Goal: Information Seeking & Learning: Learn about a topic

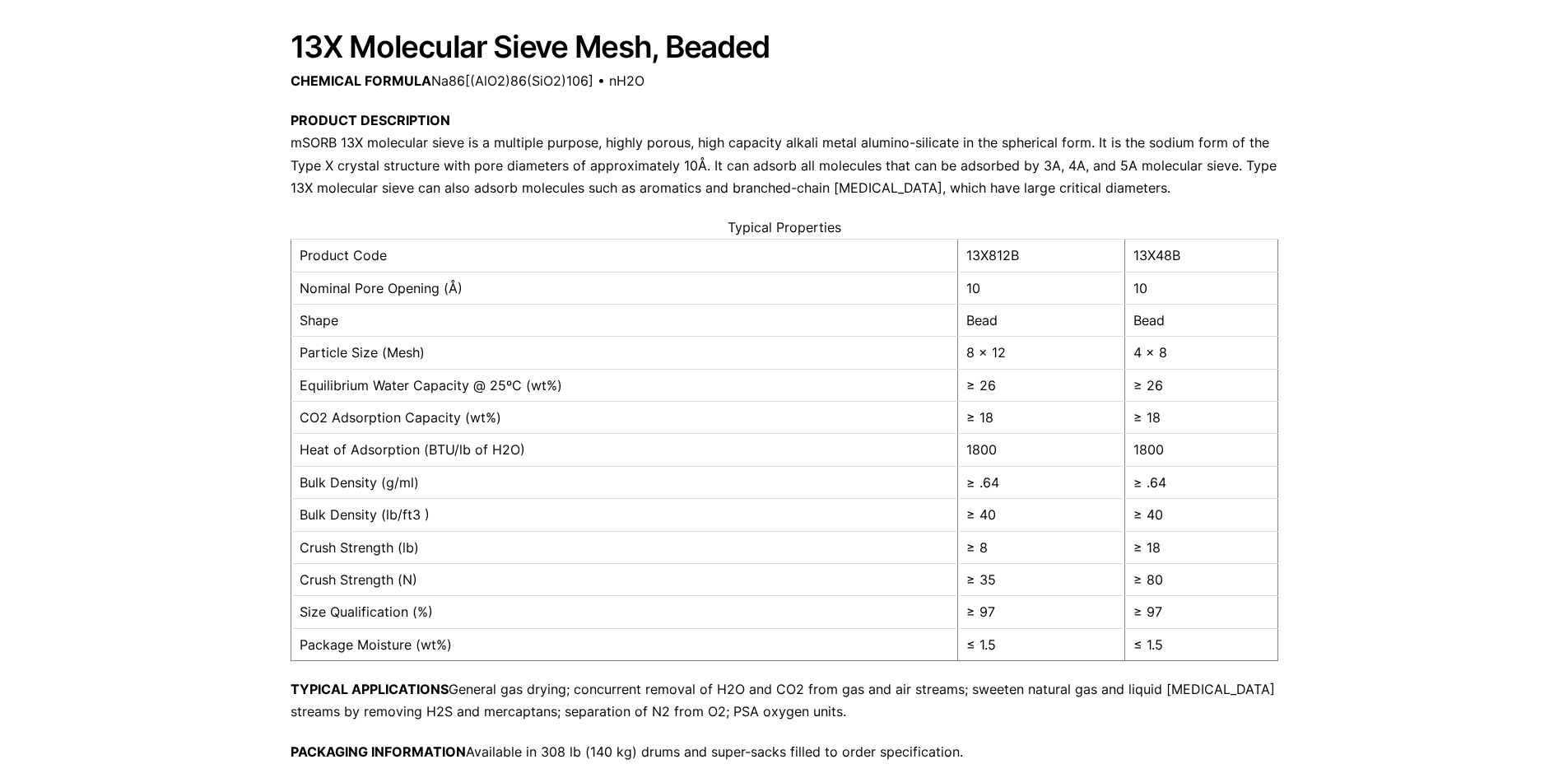
scroll to position [247, 0]
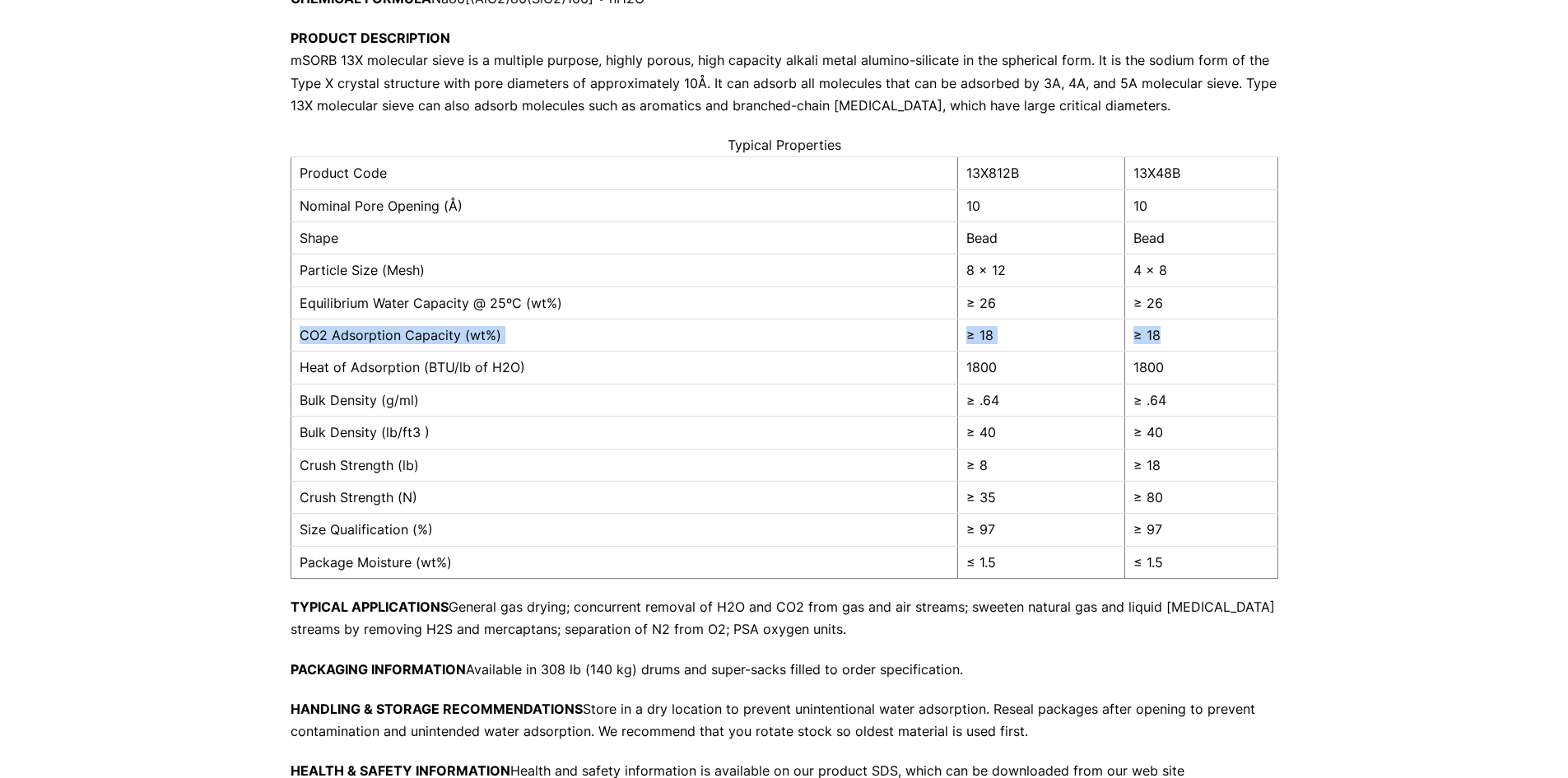
drag, startPoint x: 302, startPoint y: 335, endPoint x: 1167, endPoint y: 340, distance: 865.0
click at [1167, 340] on tr "CO2 Adsorption Capacity (wt%) ≥ 18 ≥ 18" at bounding box center [784, 335] width 987 height 32
click at [415, 338] on td "CO2 Adsorption Capacity (wt%)" at bounding box center [624, 335] width 667 height 32
drag, startPoint x: 520, startPoint y: 331, endPoint x: 332, endPoint y: 342, distance: 188.3
click at [332, 342] on td "CO2 Adsorption Capacity (wt%)" at bounding box center [624, 335] width 667 height 32
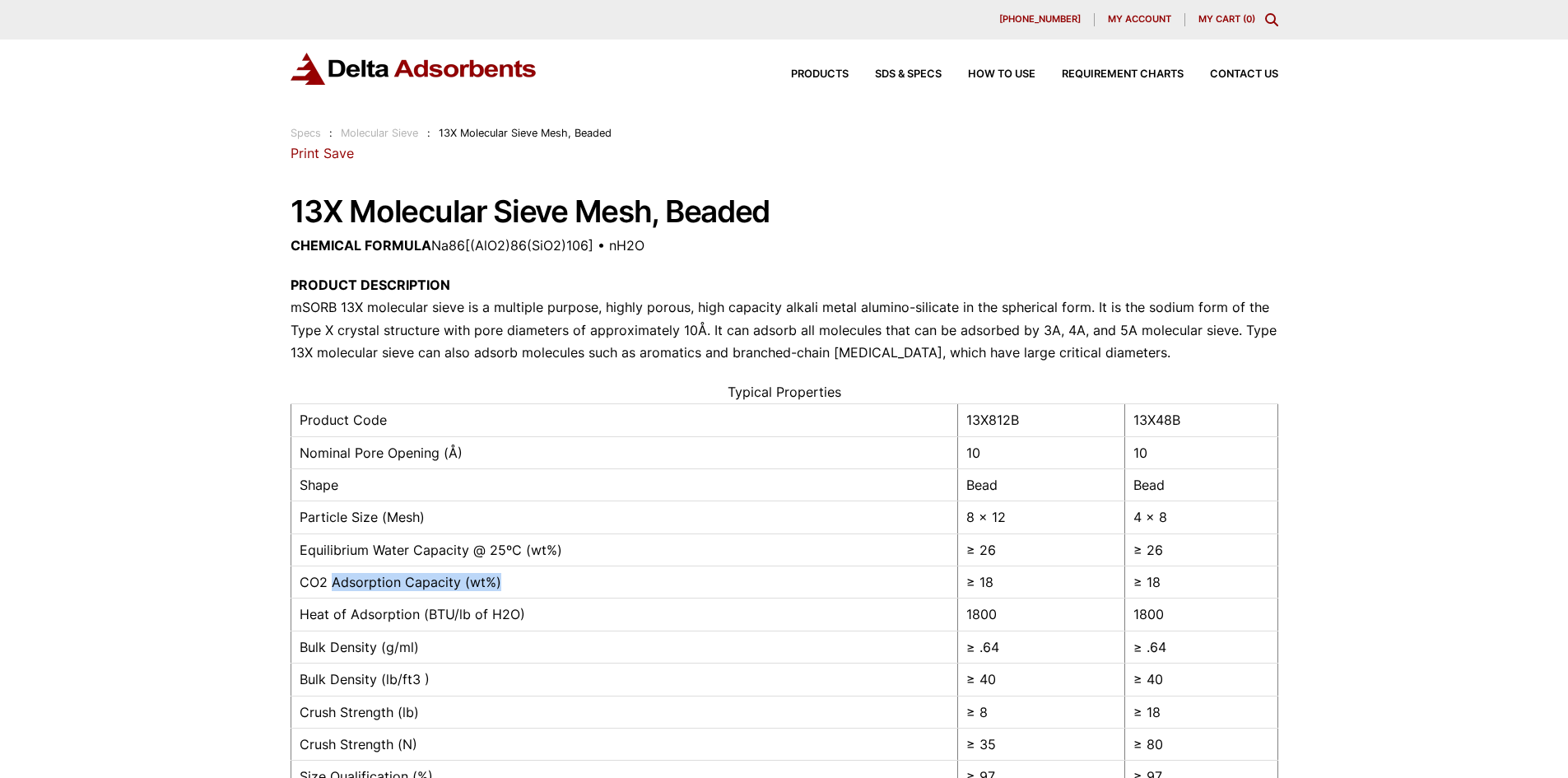
scroll to position [82, 0]
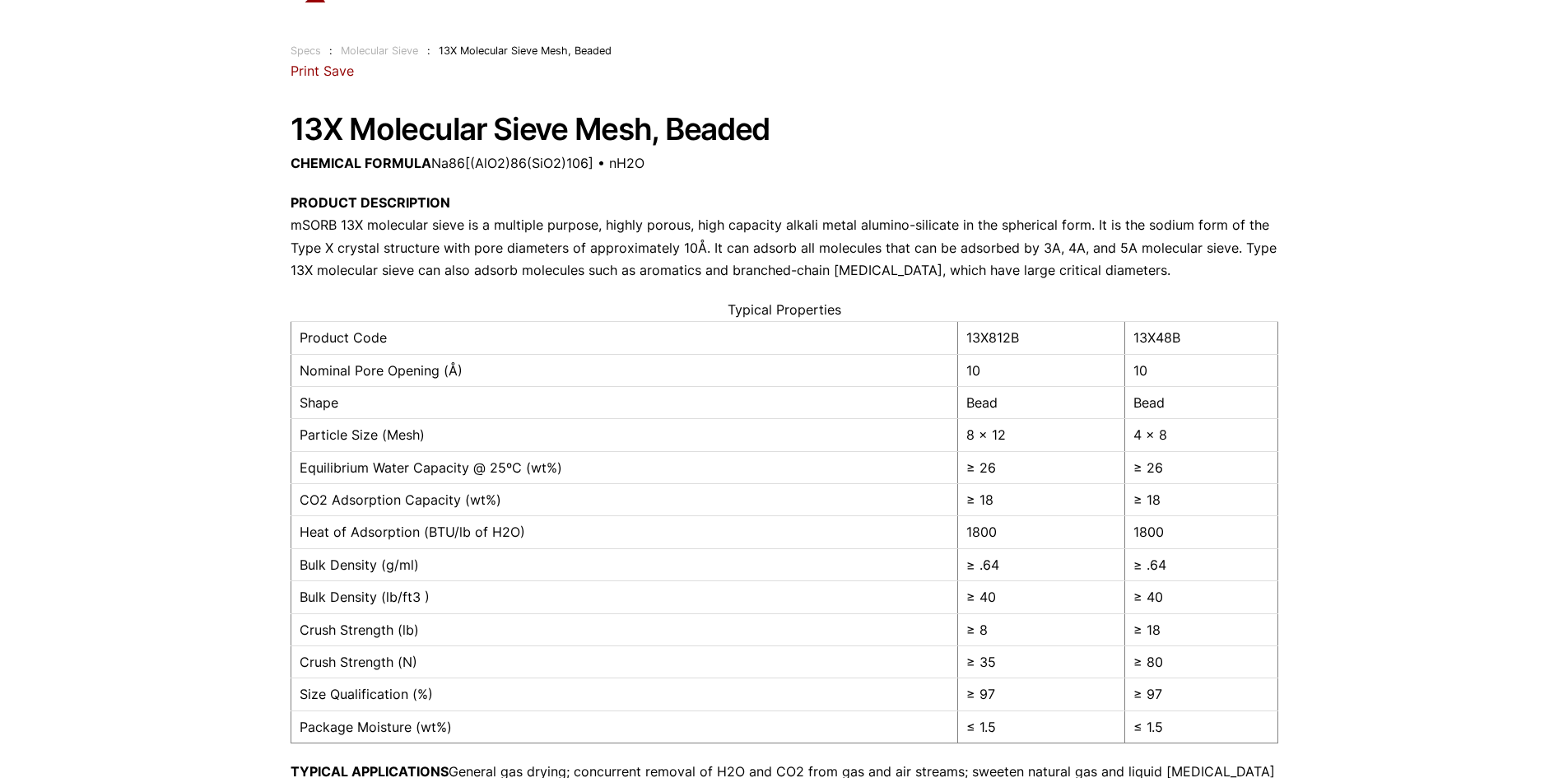
click at [1087, 149] on div "28 Congress Circle W. Roselle, IL 60172 Phone: 630.980.5205 Print Save 13X Mole…" at bounding box center [785, 515] width 988 height 910
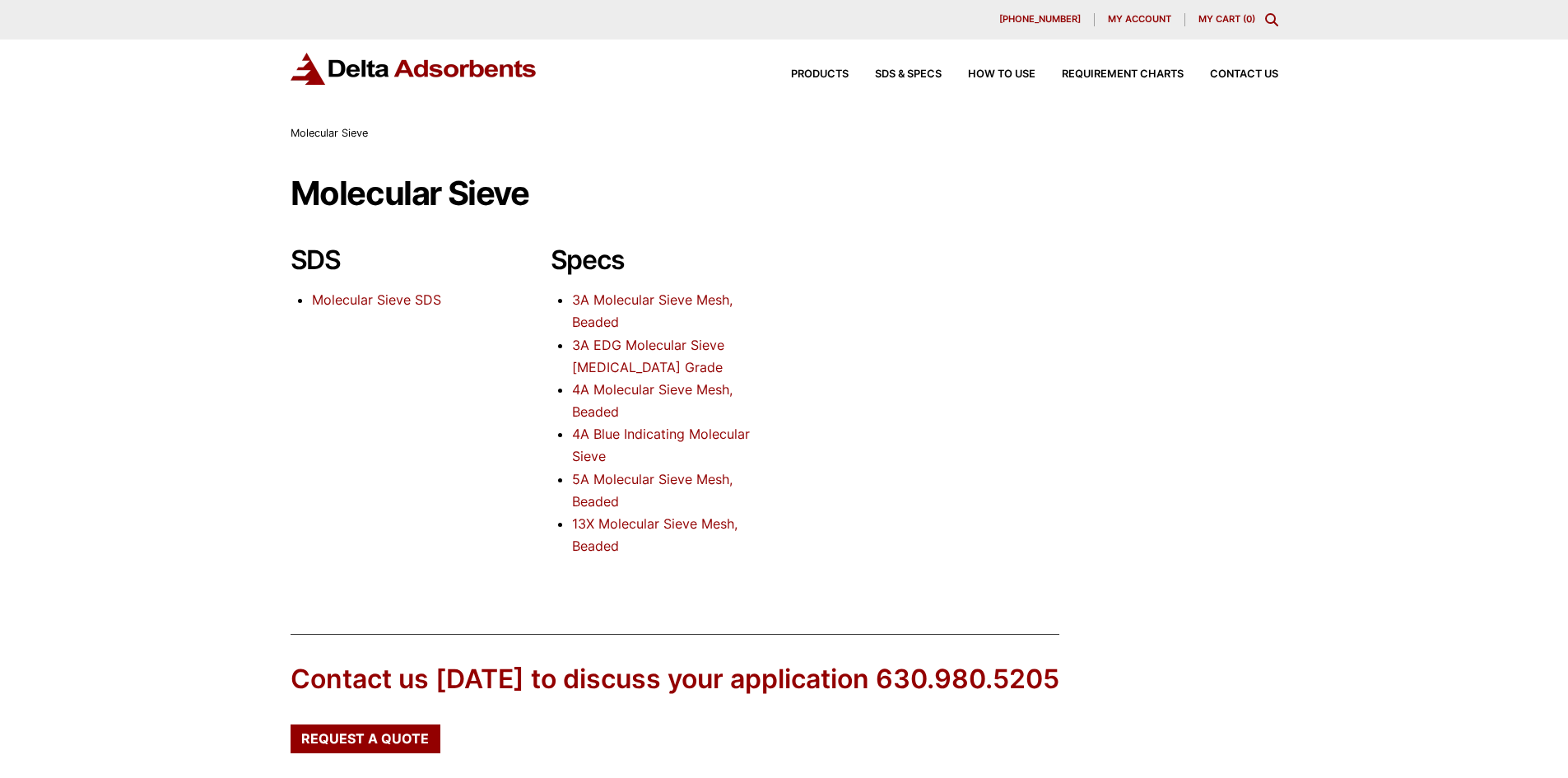
click at [674, 478] on link "5A Molecular Sieve Mesh, Beaded" at bounding box center [652, 490] width 161 height 38
drag, startPoint x: 817, startPoint y: 68, endPoint x: 803, endPoint y: 82, distance: 19.8
click at [808, 88] on div "Products SDS & SPECS How to Use Requirement Charts Contact Us" at bounding box center [784, 82] width 1568 height 85
click at [798, 74] on span "Products" at bounding box center [820, 74] width 57 height 11
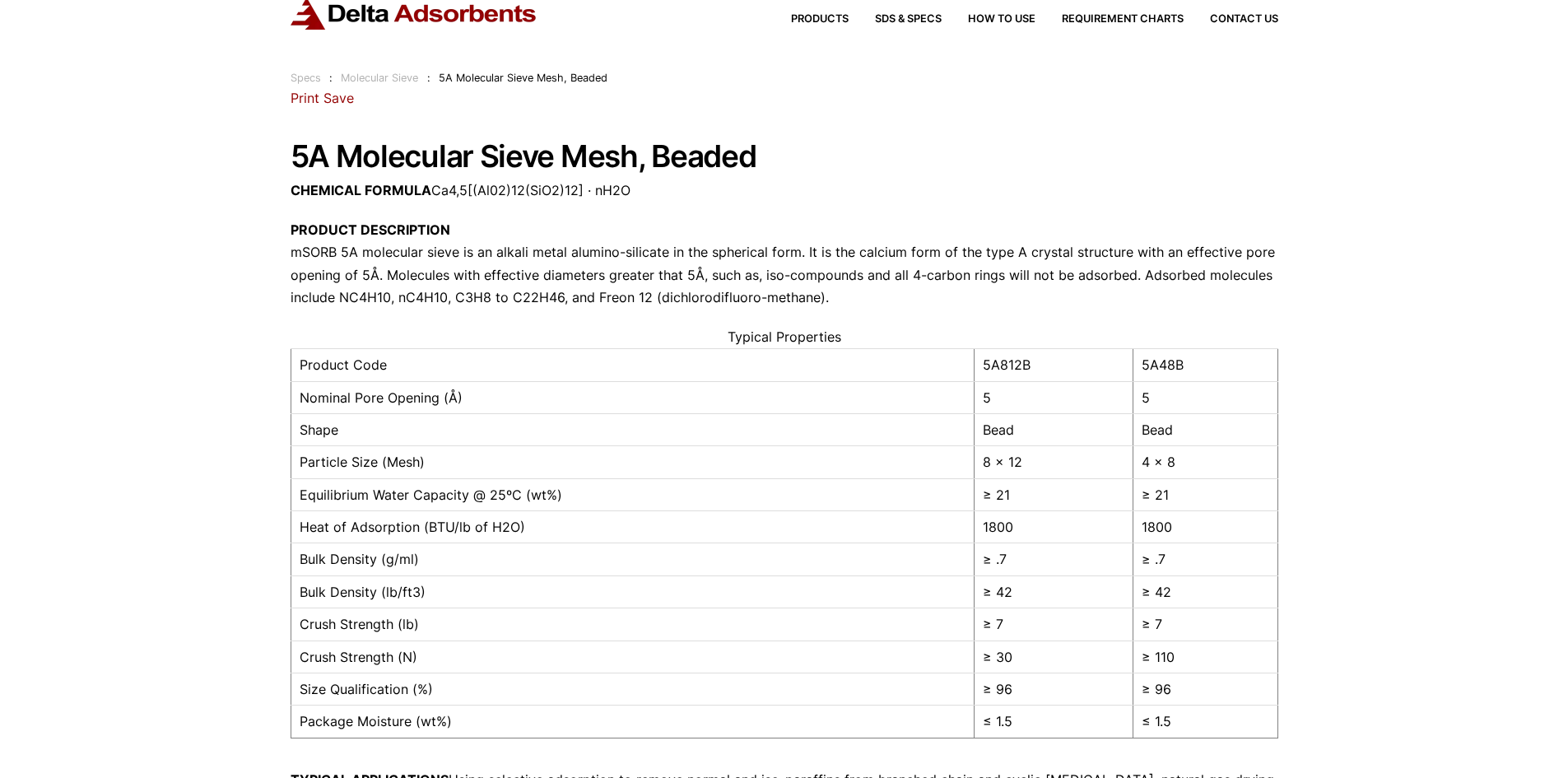
scroll to position [82, 0]
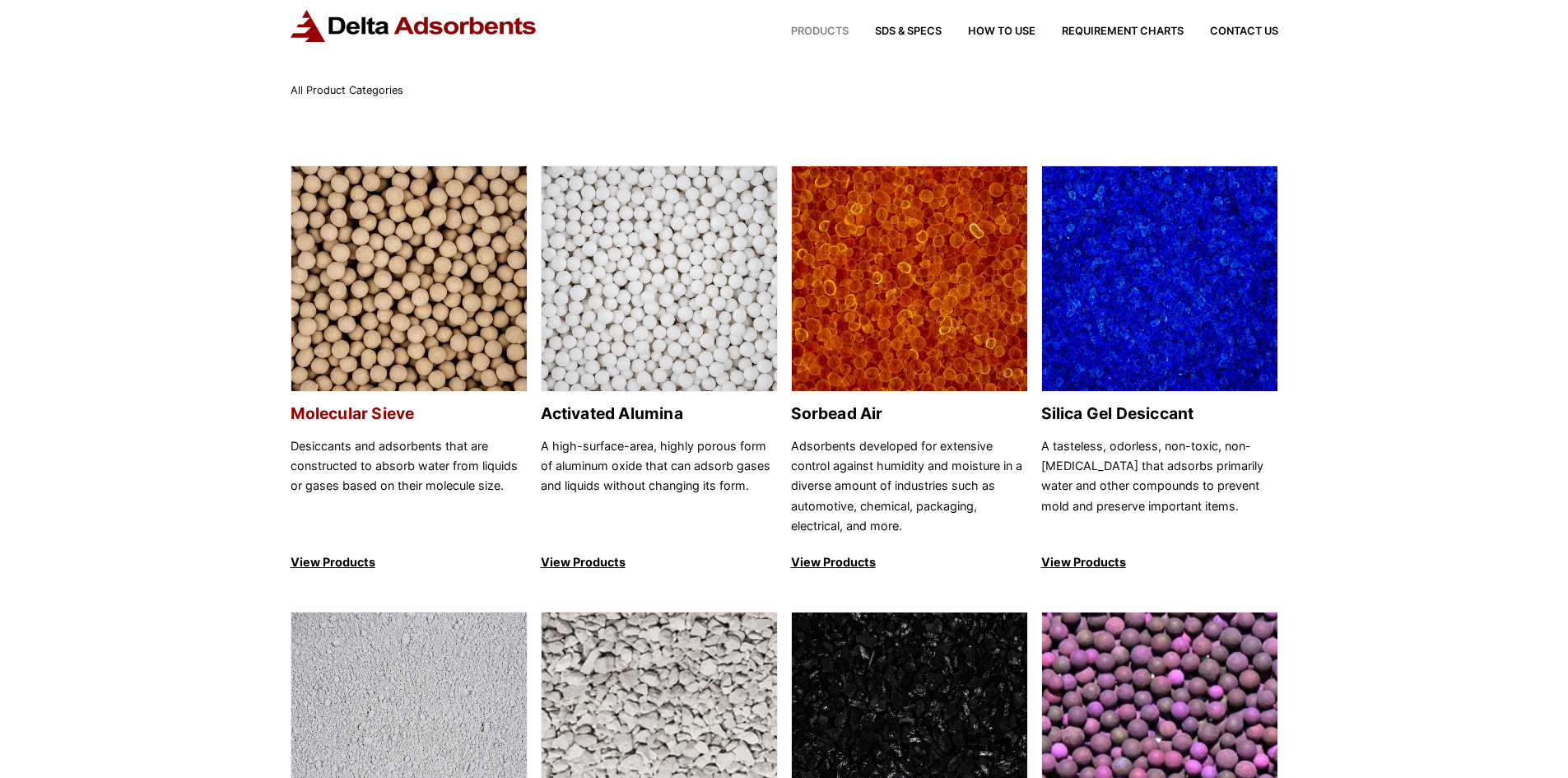
scroll to position [82, 0]
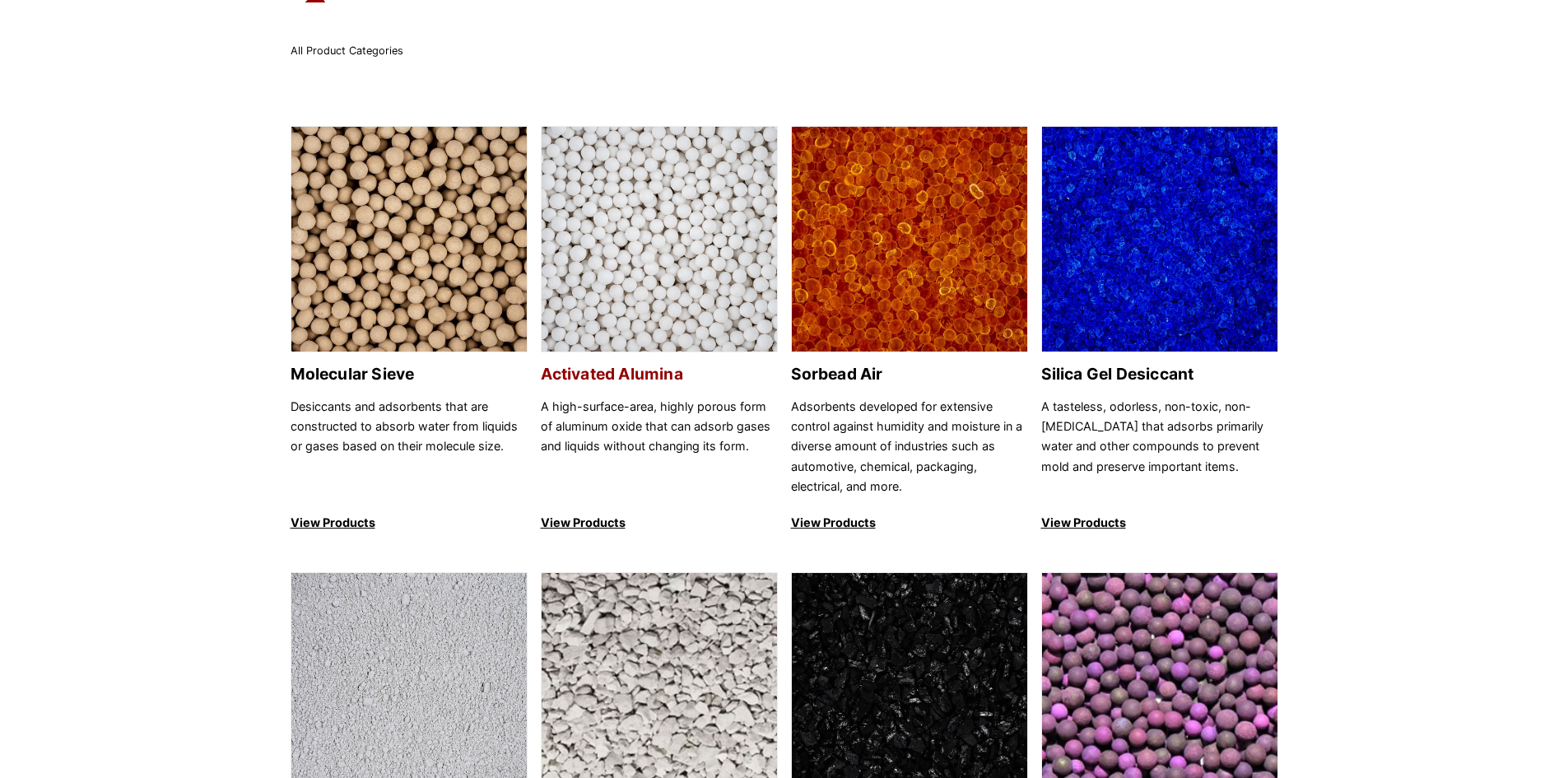
click at [597, 381] on h2 "Activated Alumina" at bounding box center [659, 374] width 237 height 19
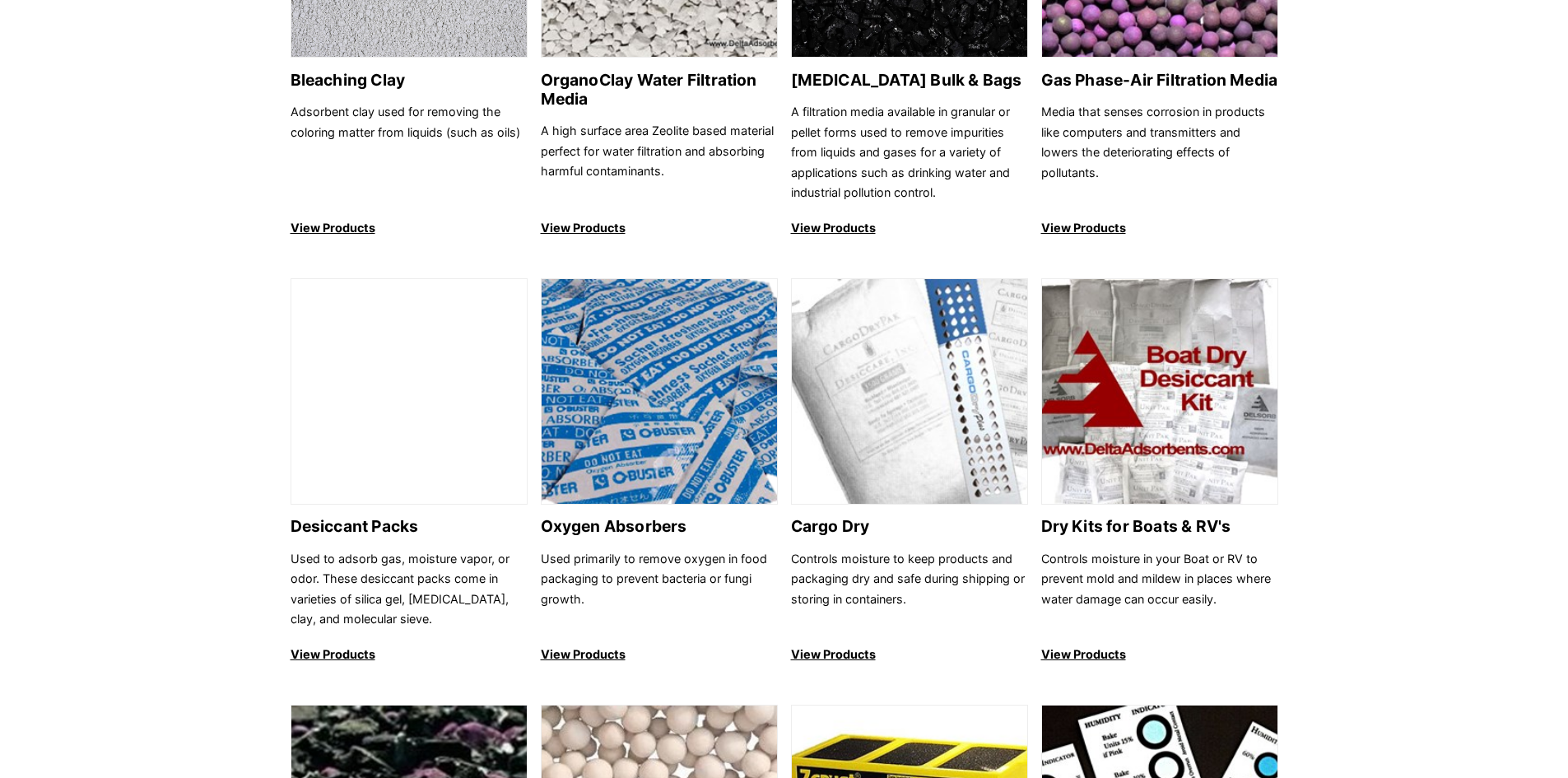
scroll to position [494, 0]
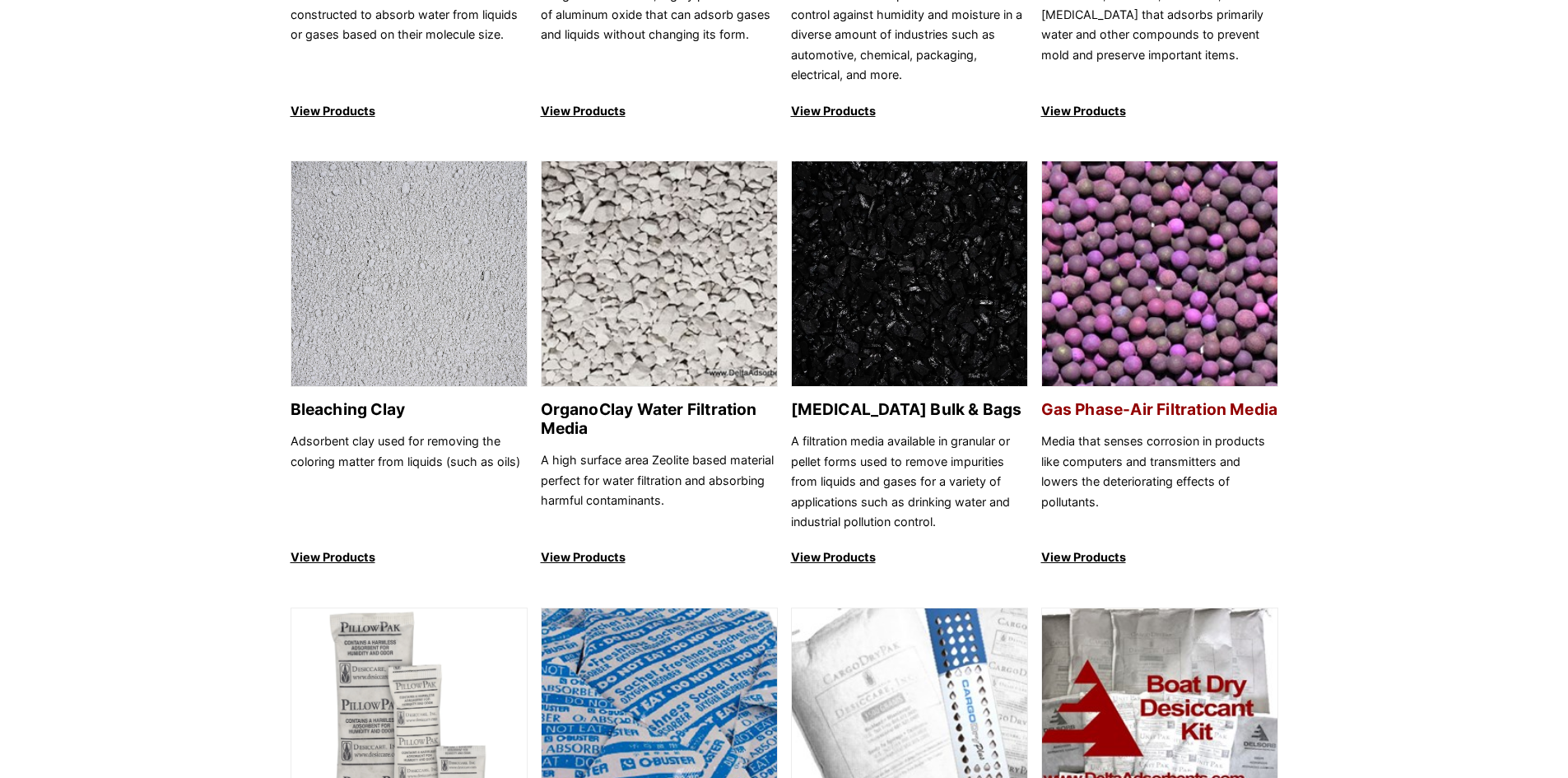
click at [1133, 337] on img at bounding box center [1160, 275] width 236 height 227
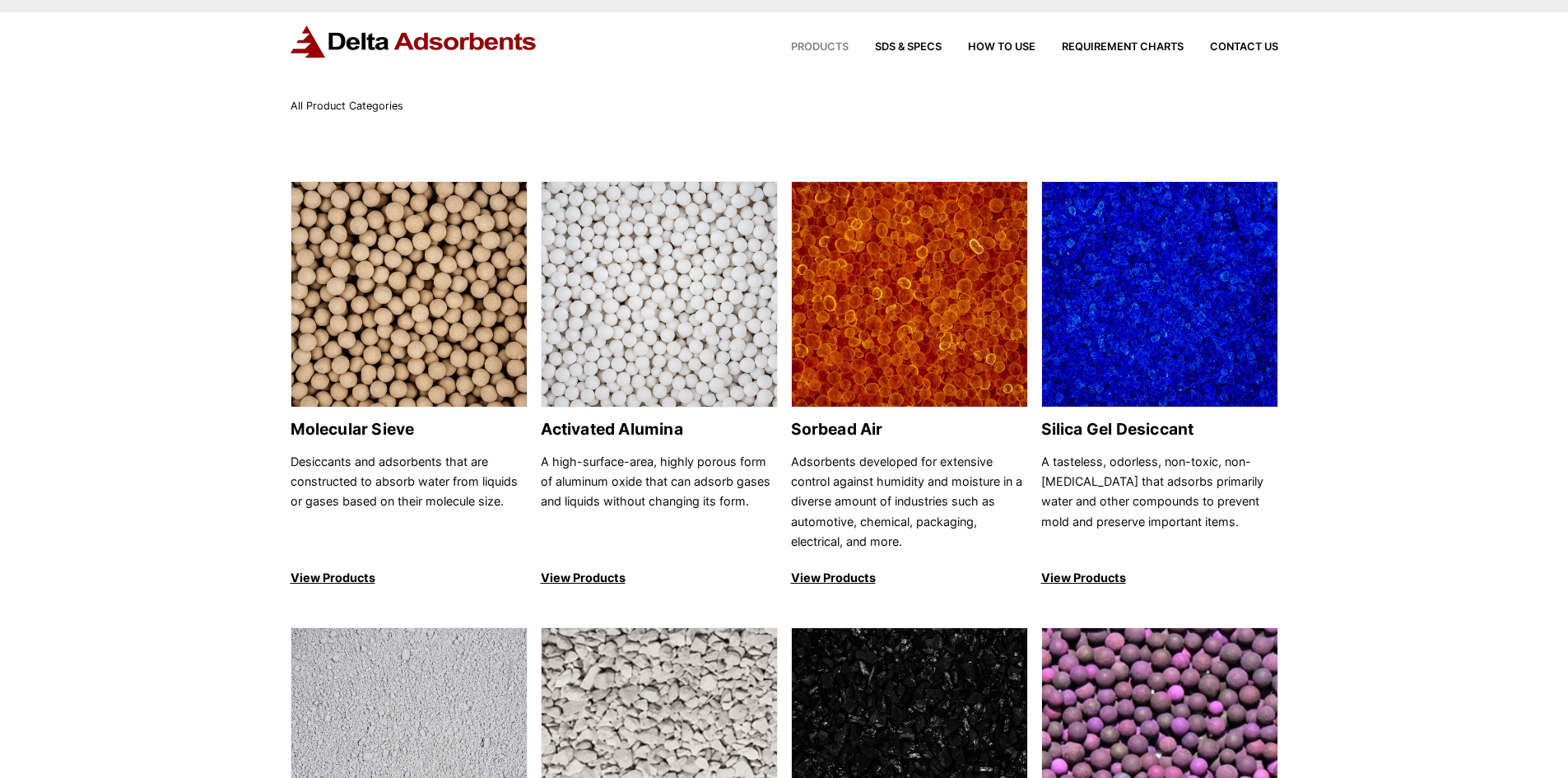
scroll to position [0, 0]
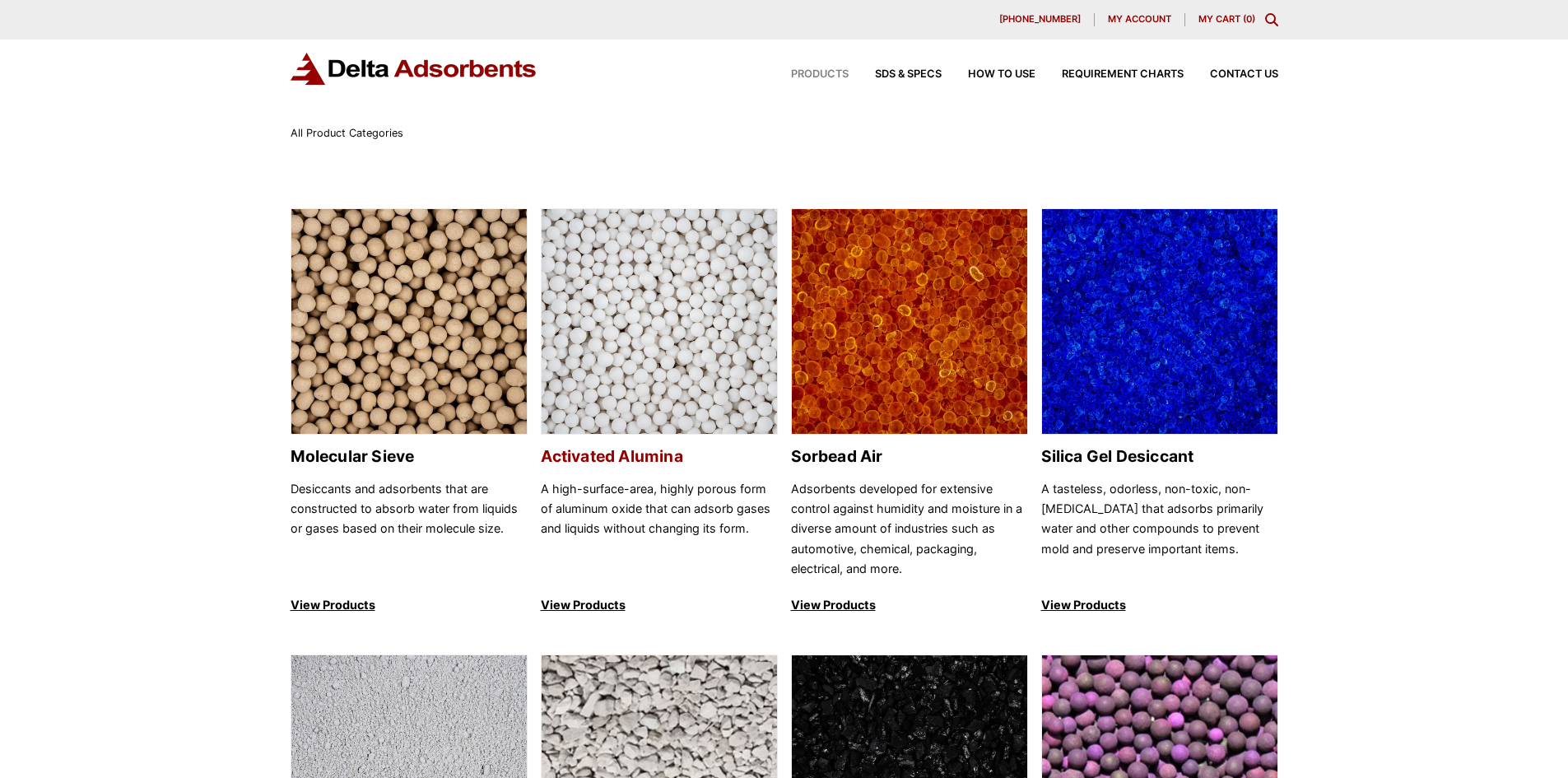
click at [636, 453] on h2 "Activated Alumina" at bounding box center [659, 456] width 237 height 19
click at [448, 389] on img at bounding box center [409, 322] width 236 height 227
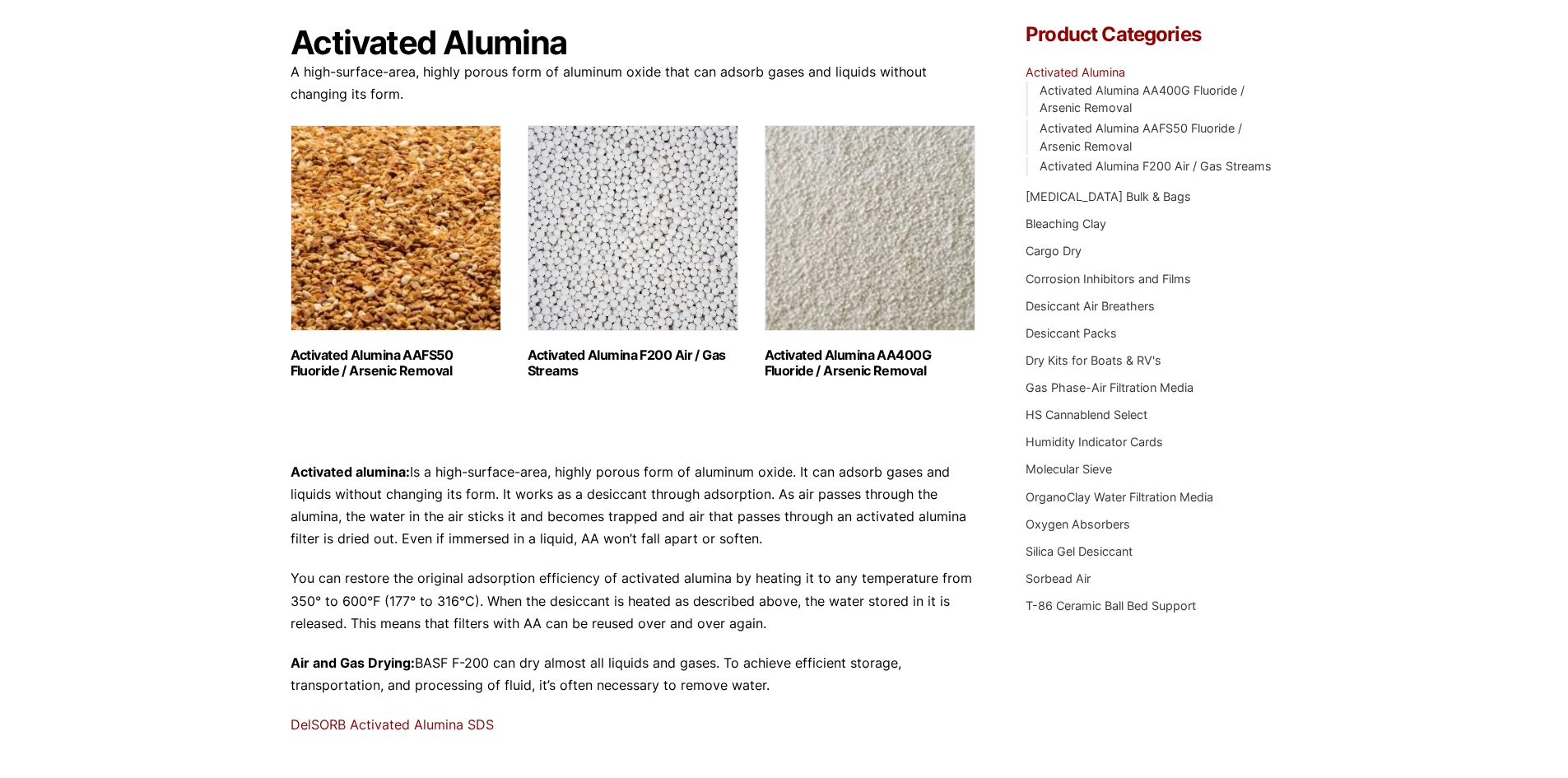
scroll to position [165, 0]
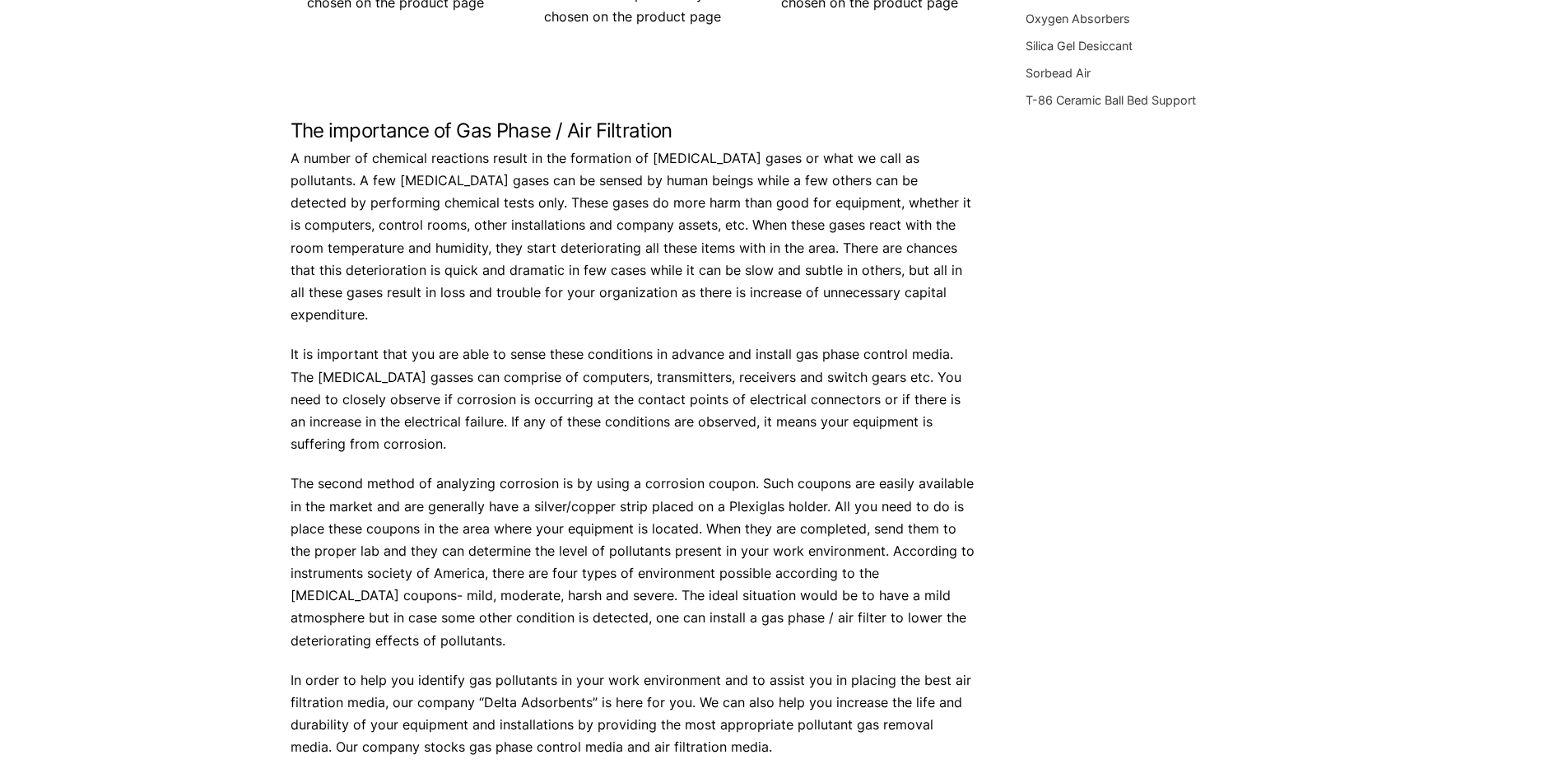
scroll to position [165, 0]
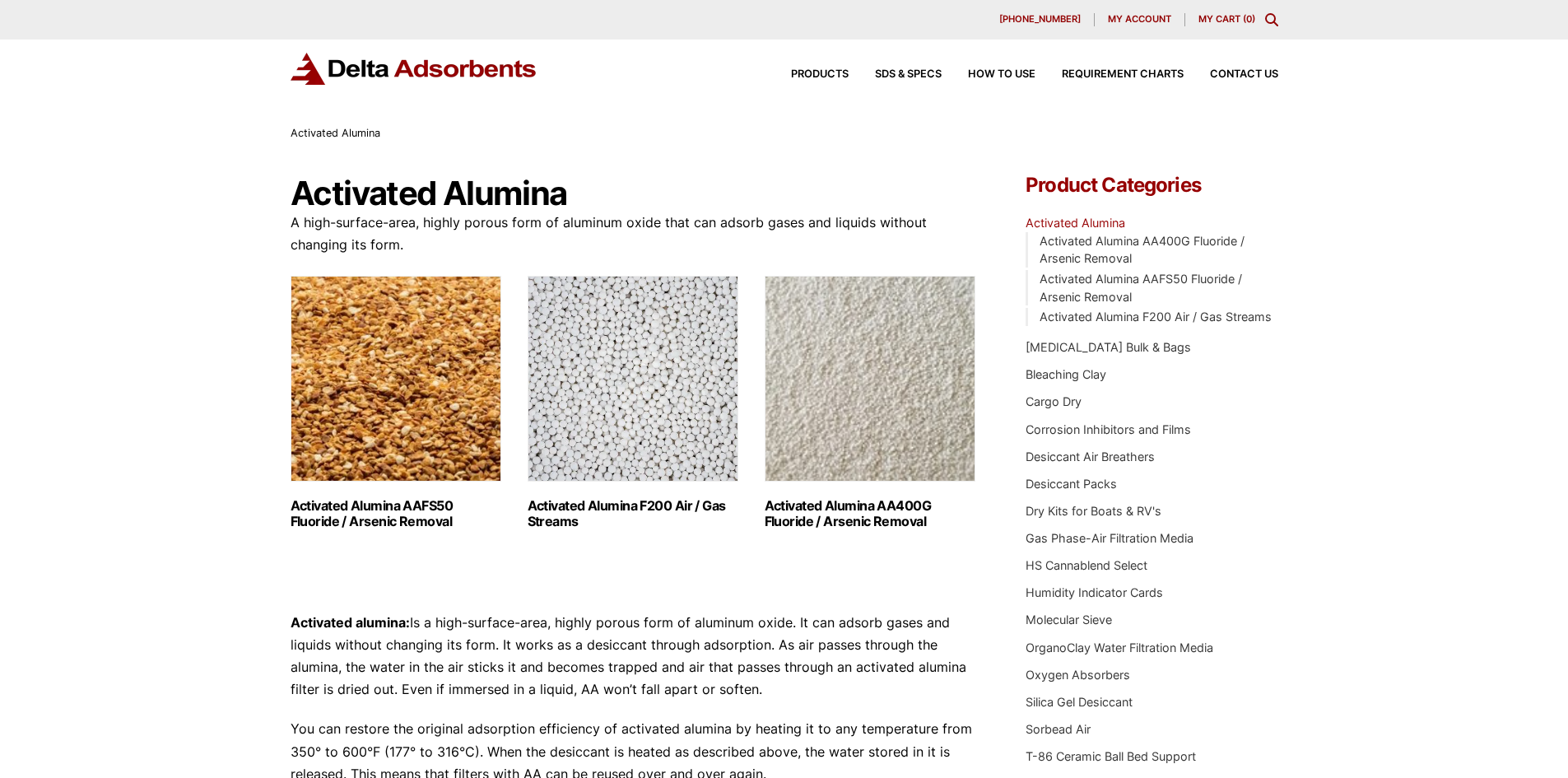
click at [577, 507] on h2 "Activated Alumina F200 Air / Gas Streams (3)" at bounding box center [632, 514] width 211 height 32
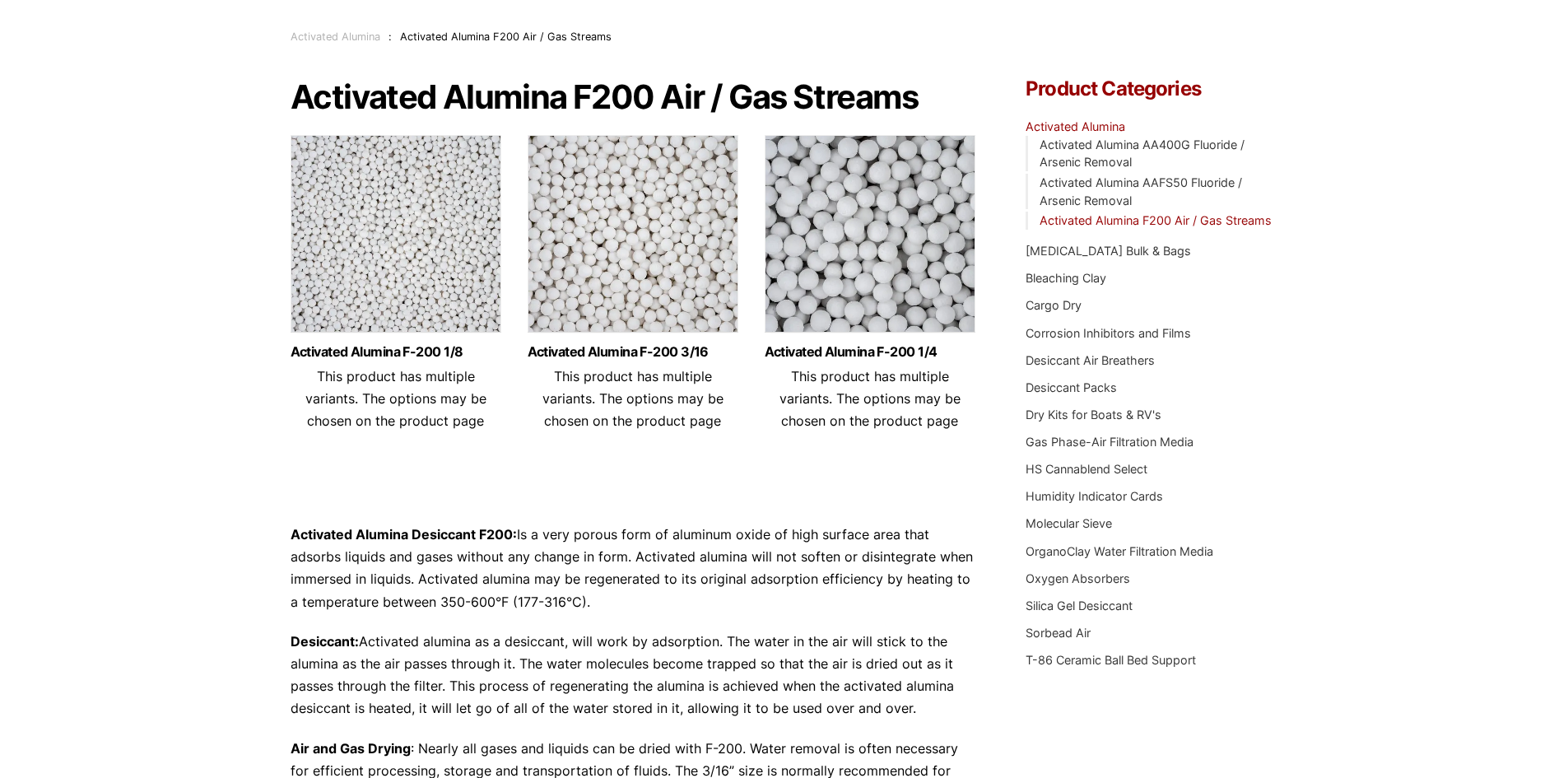
scroll to position [82, 0]
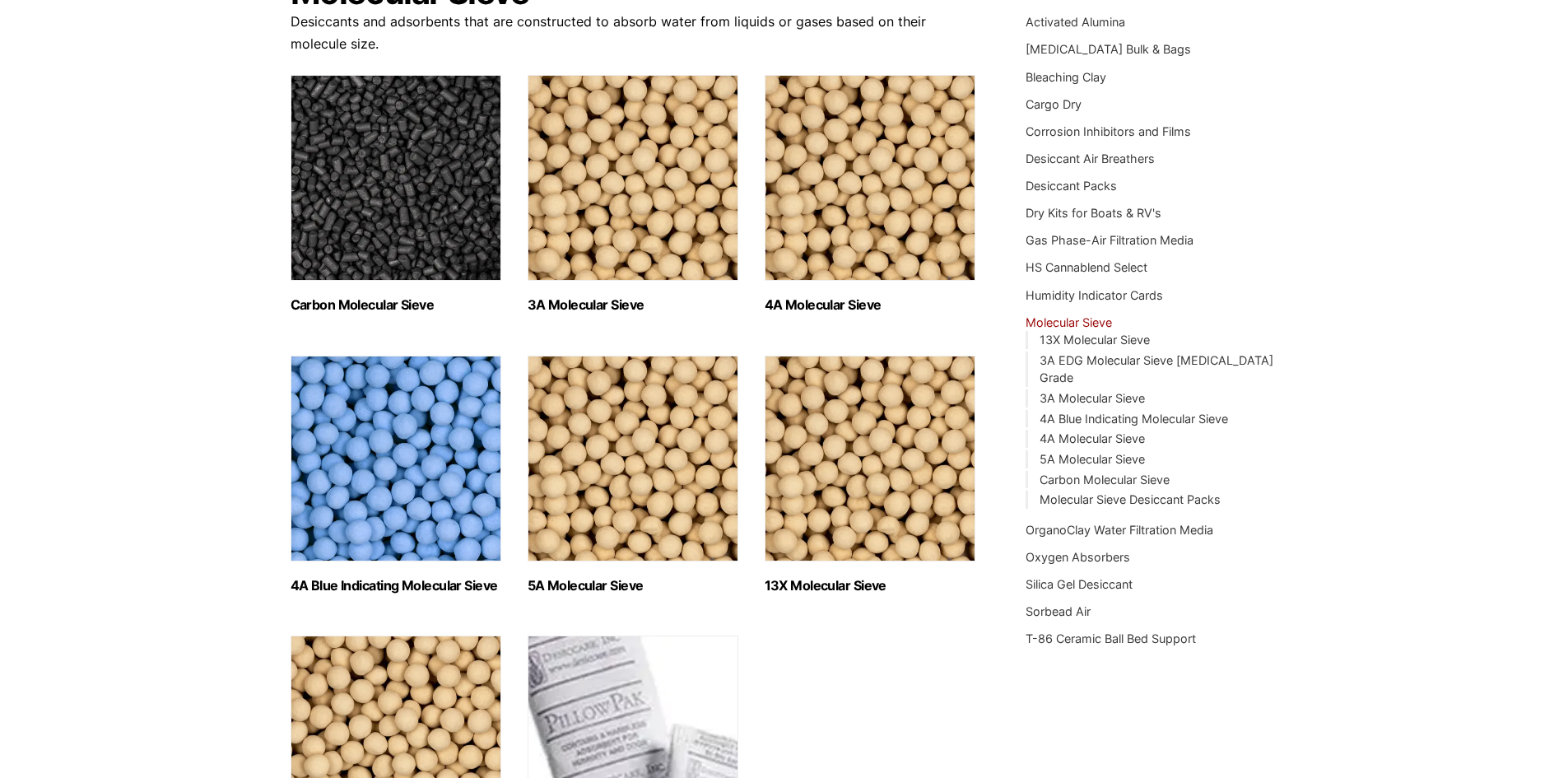
scroll to position [247, 0]
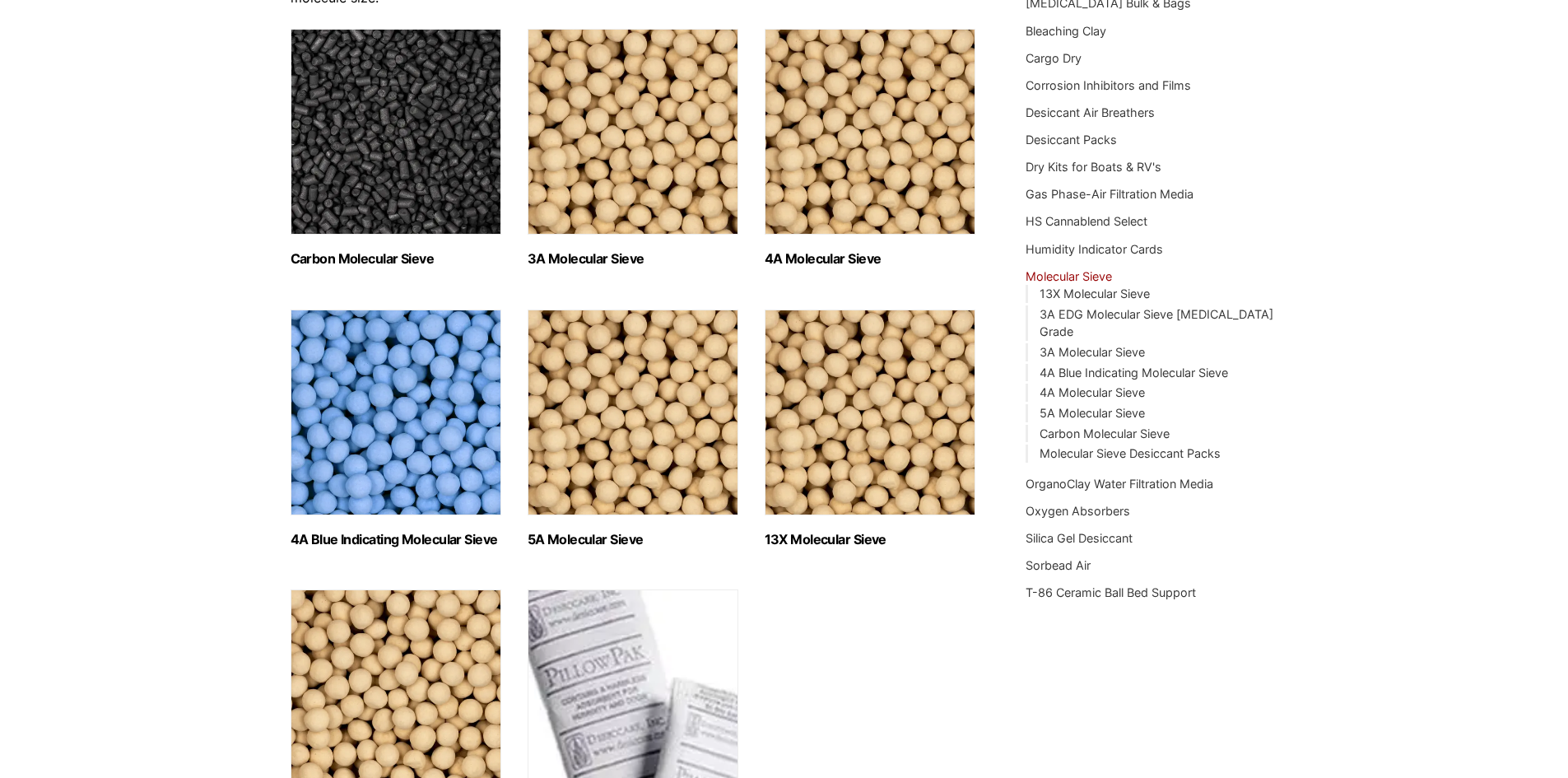
click at [381, 401] on img "Visit product category 4A Blue Indicating Molecular Sieve" at bounding box center [396, 412] width 211 height 206
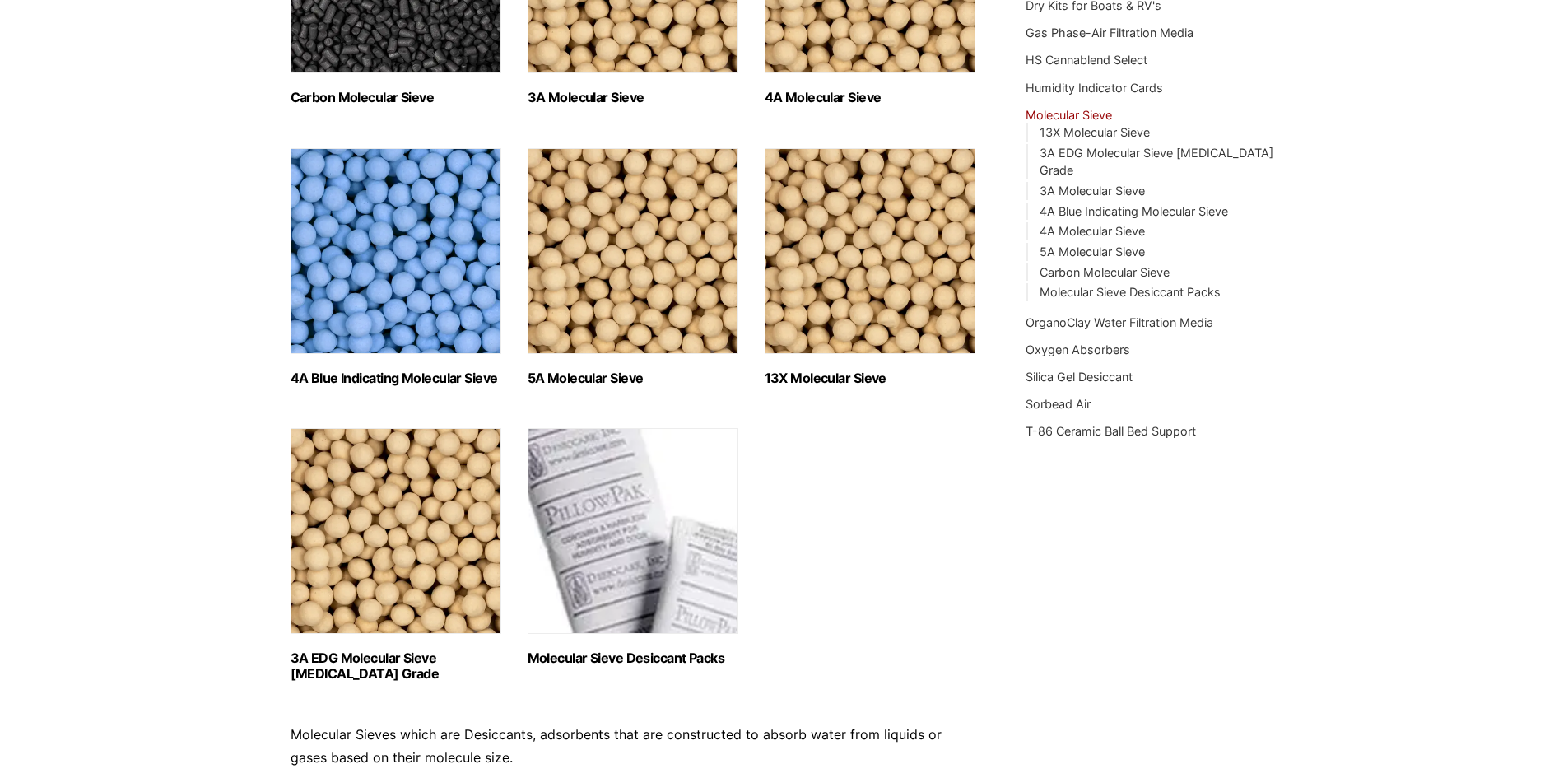
scroll to position [411, 0]
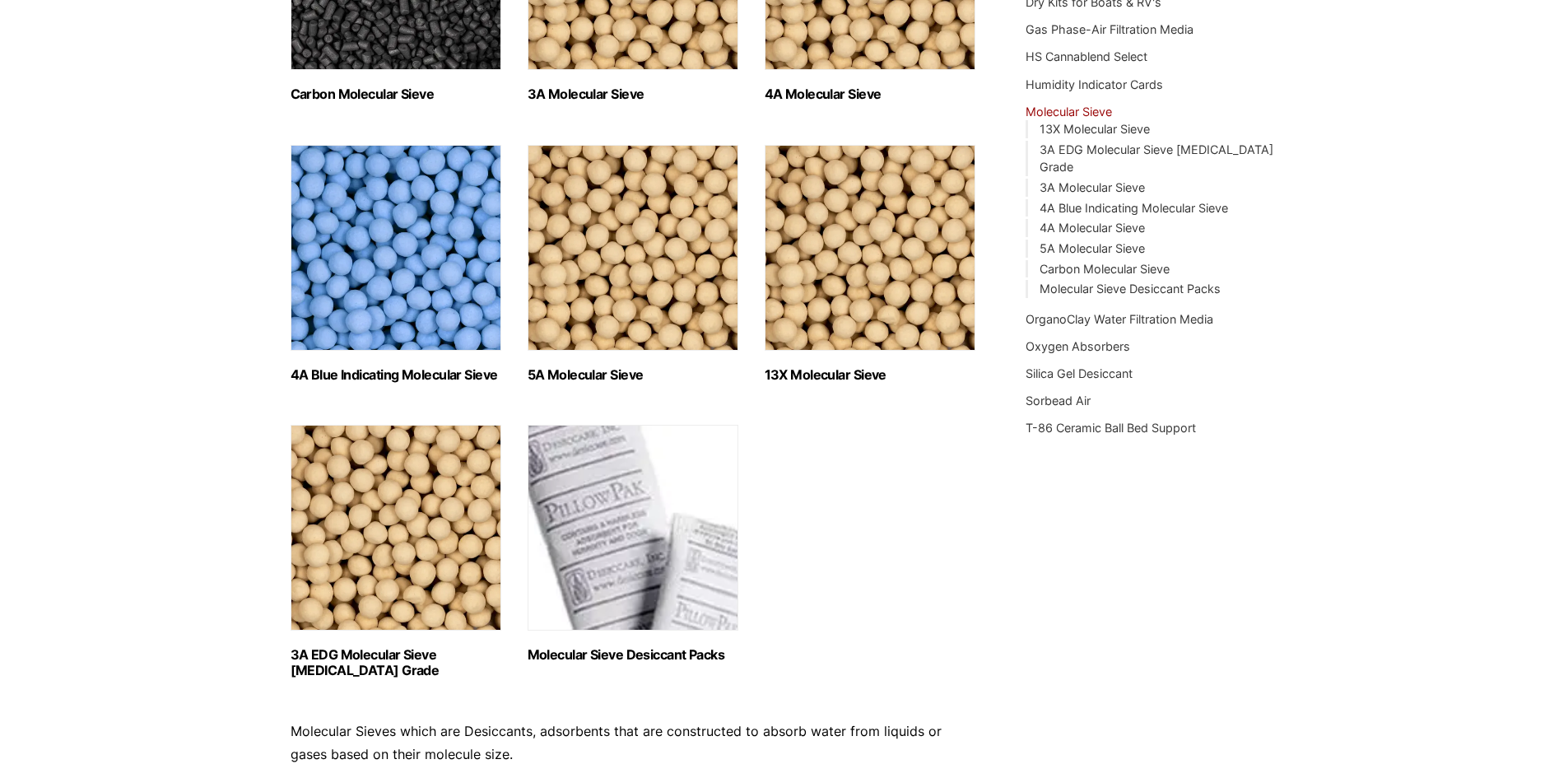
click at [869, 257] on img "Visit product category 13X Molecular Sieve" at bounding box center [870, 247] width 211 height 206
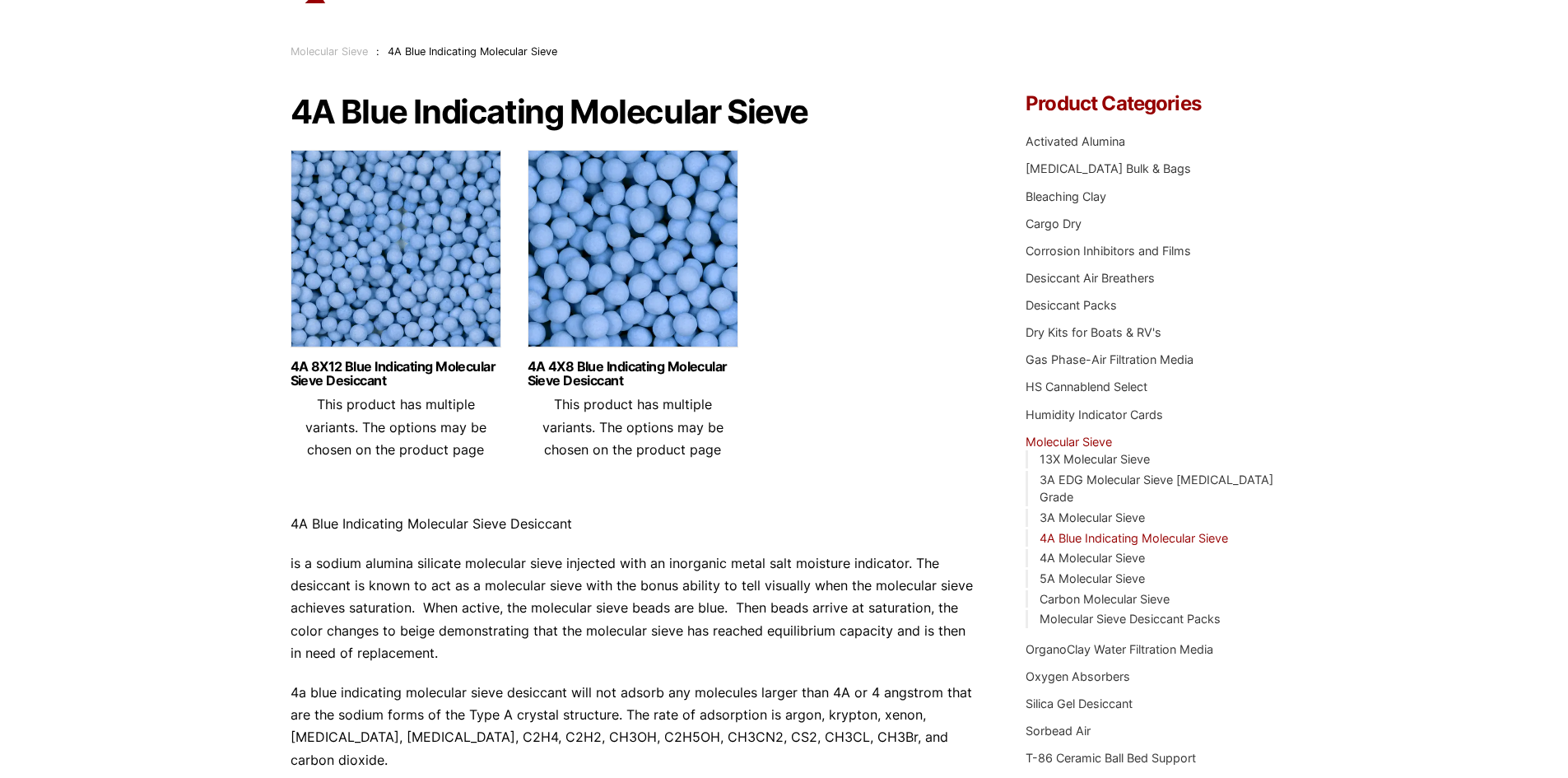
scroll to position [82, 0]
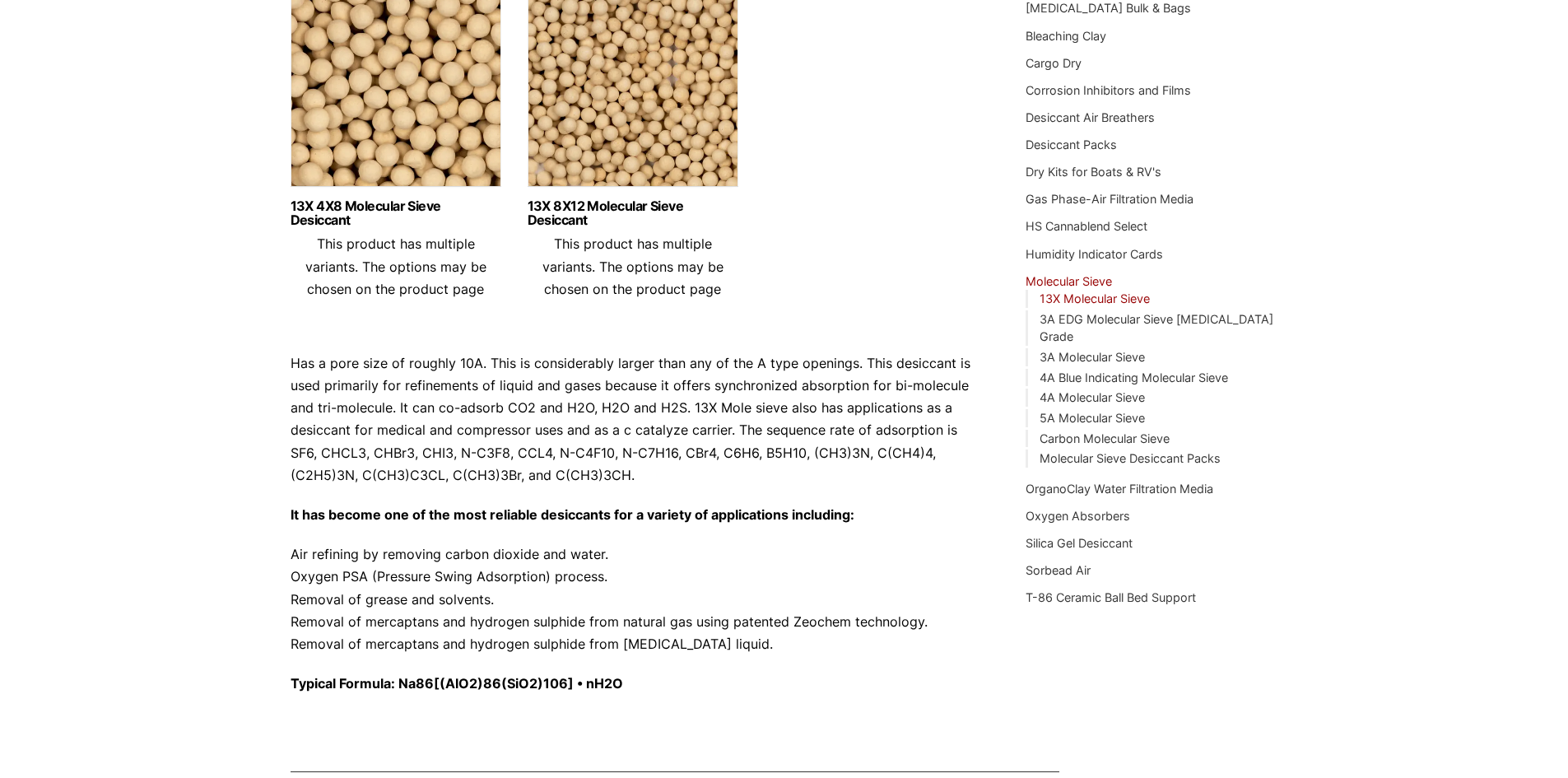
scroll to position [165, 0]
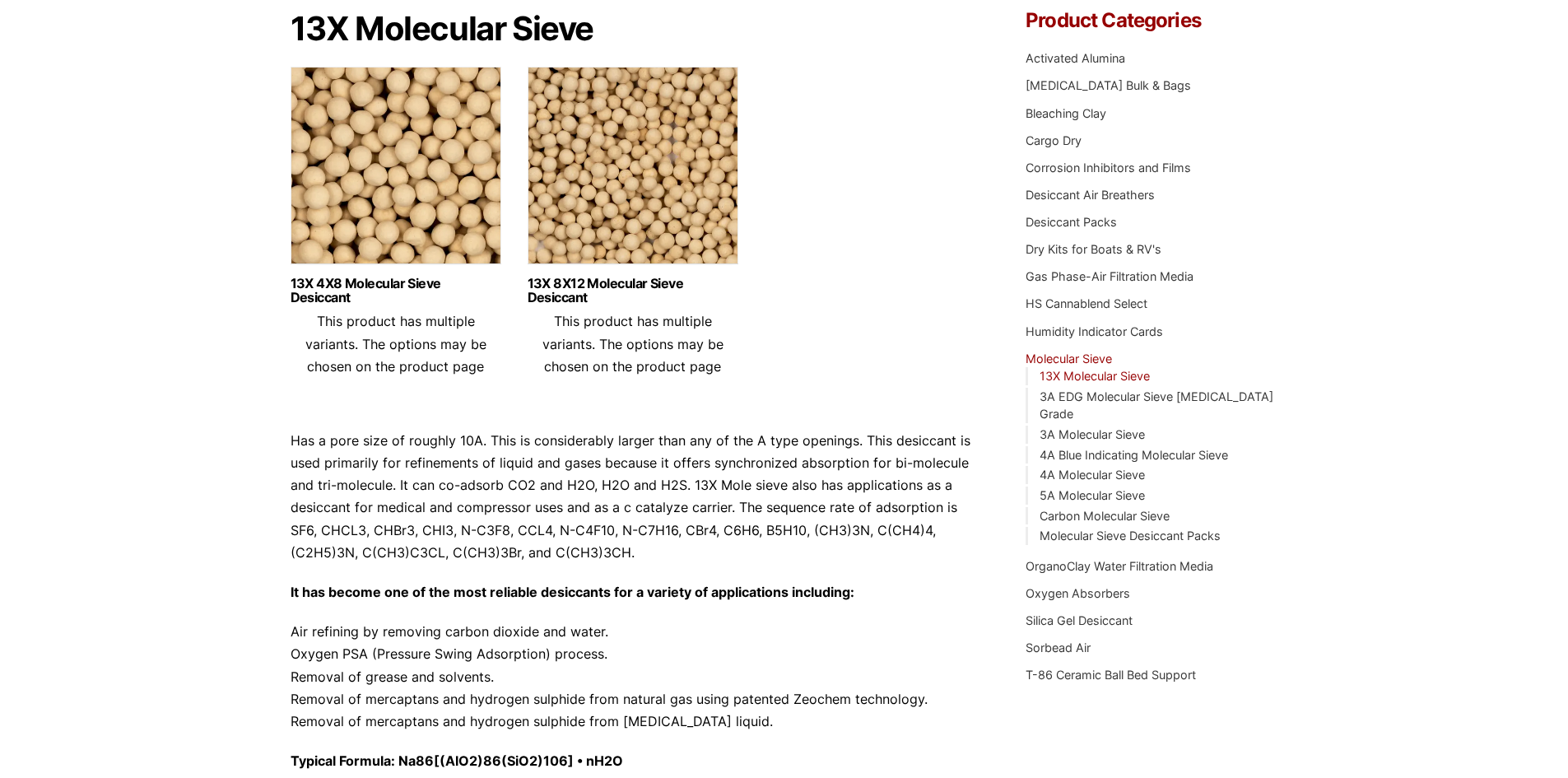
click at [667, 156] on img at bounding box center [632, 169] width 211 height 206
click at [376, 189] on img at bounding box center [396, 169] width 211 height 206
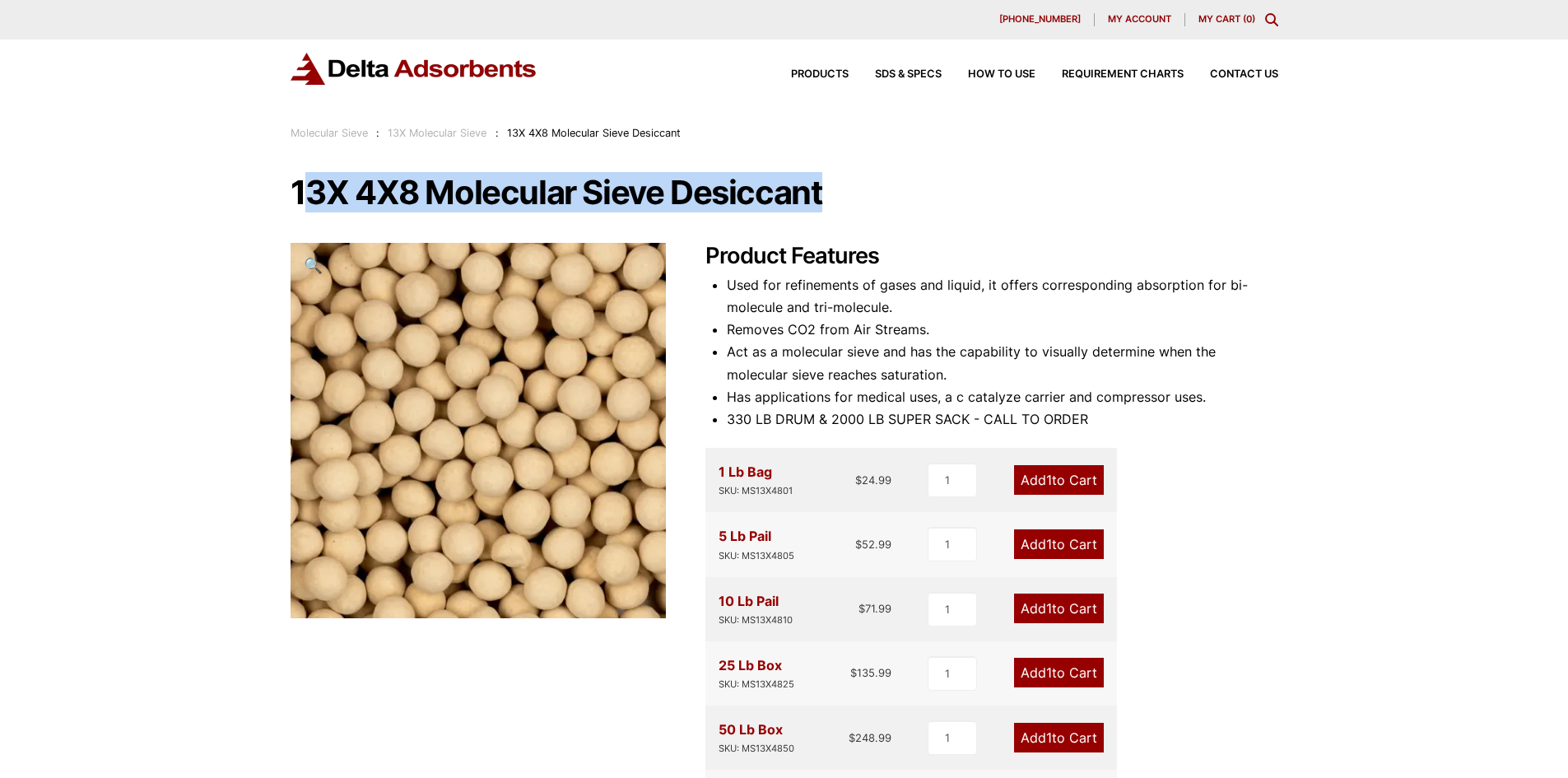
drag, startPoint x: 298, startPoint y: 193, endPoint x: 824, endPoint y: 210, distance: 526.3
click at [824, 210] on div "13X 4X8 Molecular Sieve Desiccant 🔍 Product Features Used for refinements of ga…" at bounding box center [785, 605] width 988 height 860
drag, startPoint x: 820, startPoint y: 197, endPoint x: 282, endPoint y: 197, distance: 538.0
click at [282, 197] on div "Our website has detected that you are using an outdated browser that will preve…" at bounding box center [784, 716] width 1568 height 1431
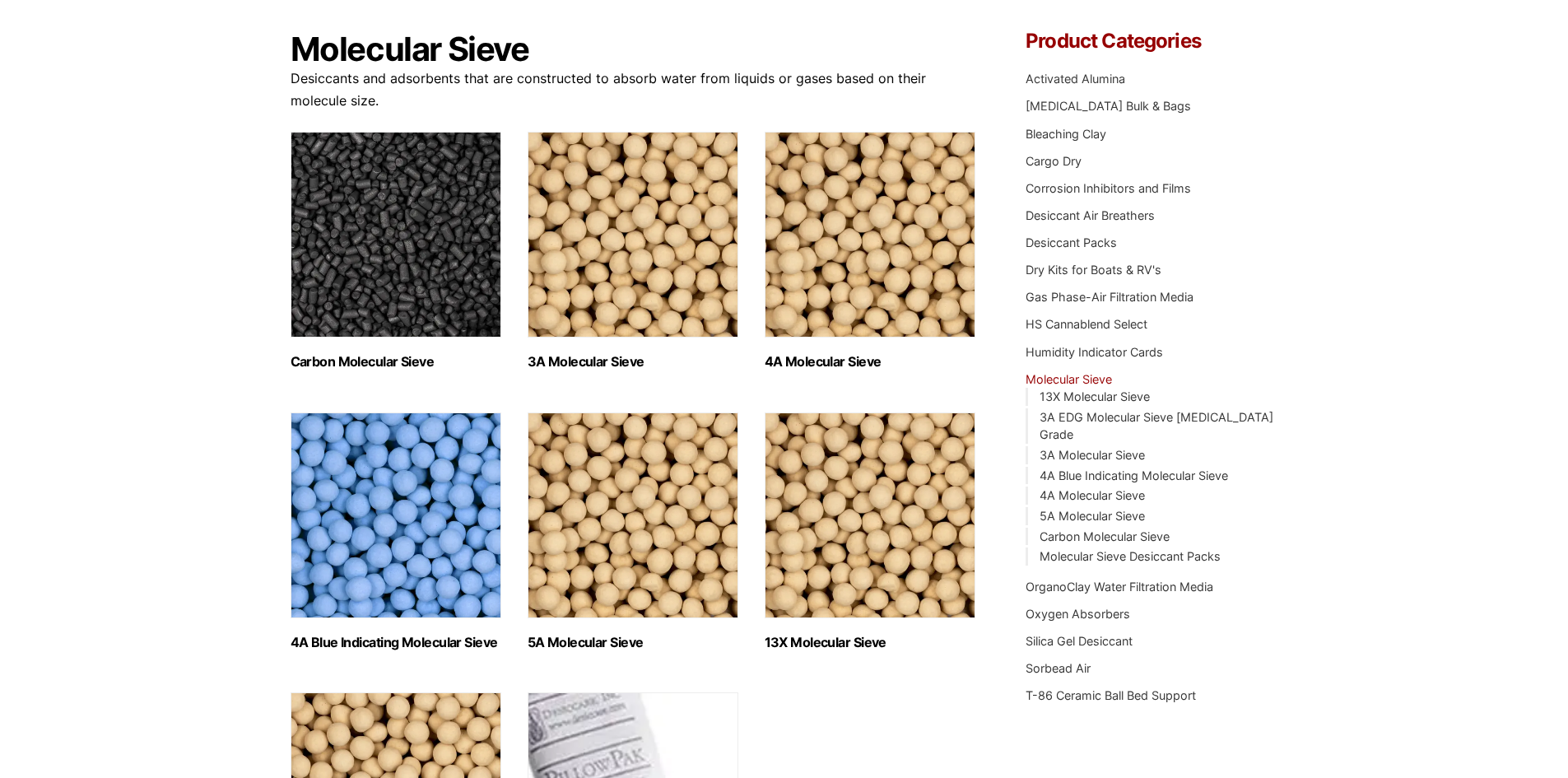
scroll to position [165, 0]
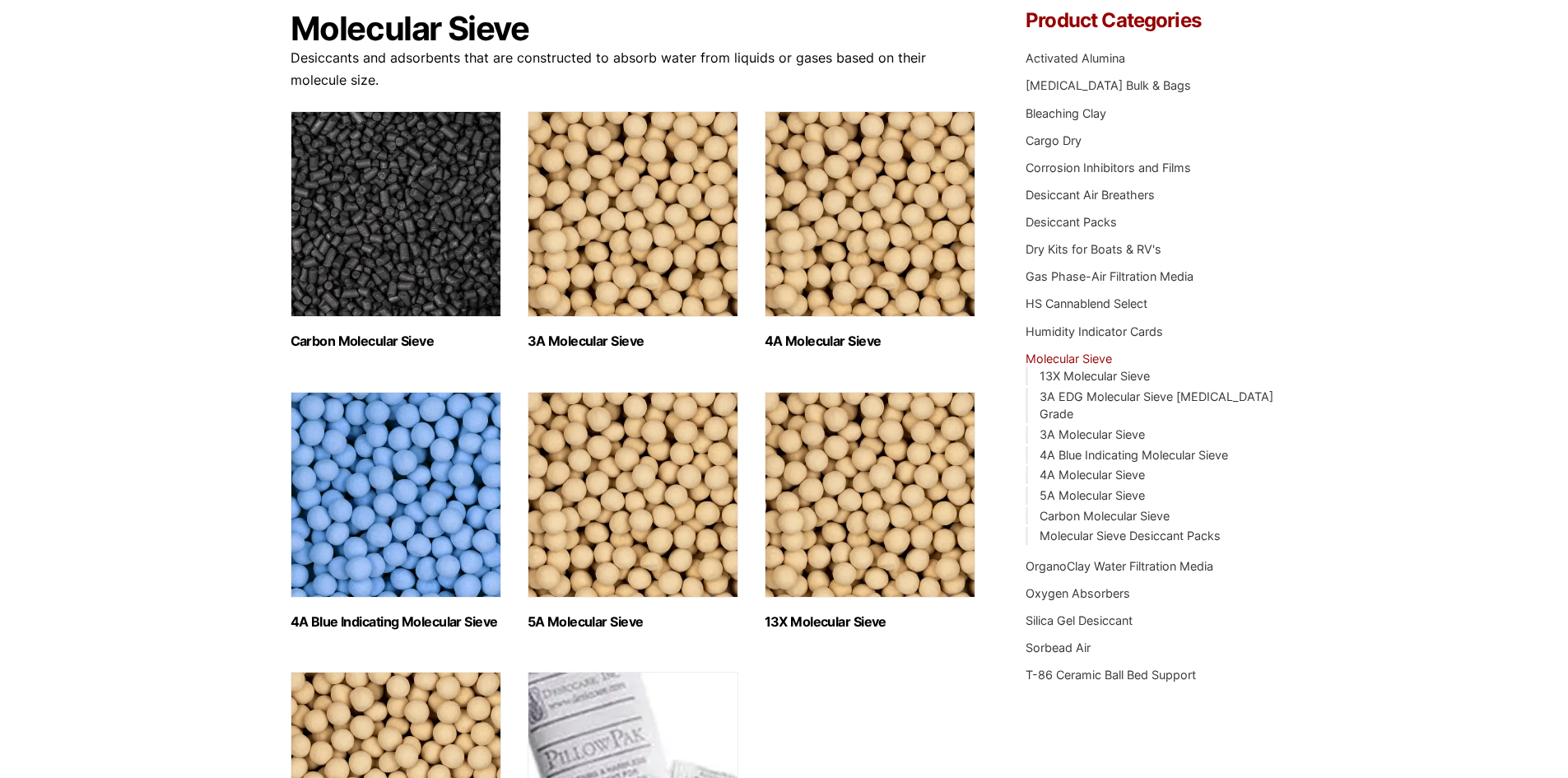
click at [635, 493] on img "Visit product category 5A Molecular Sieve" at bounding box center [632, 494] width 211 height 206
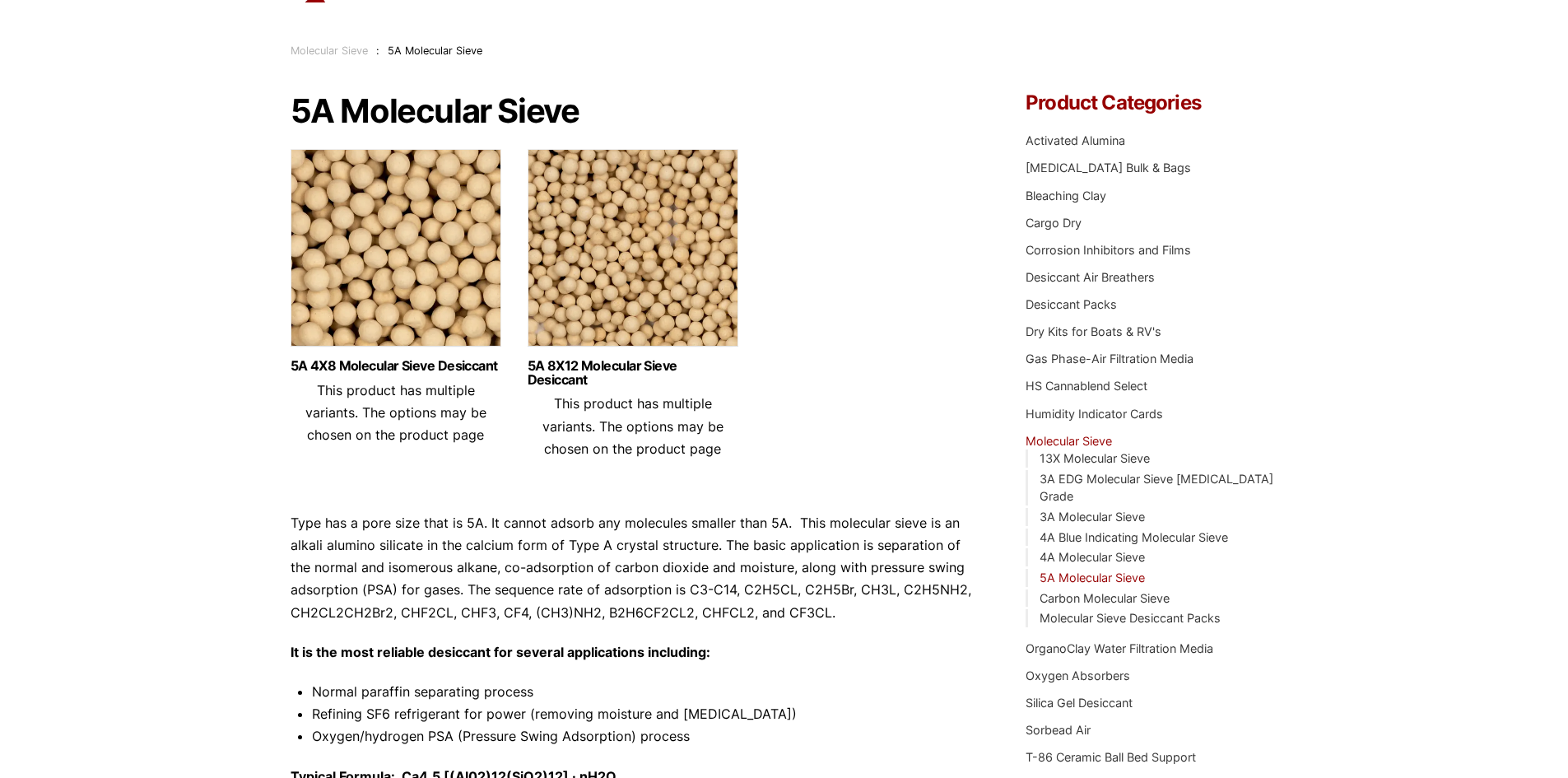
scroll to position [165, 0]
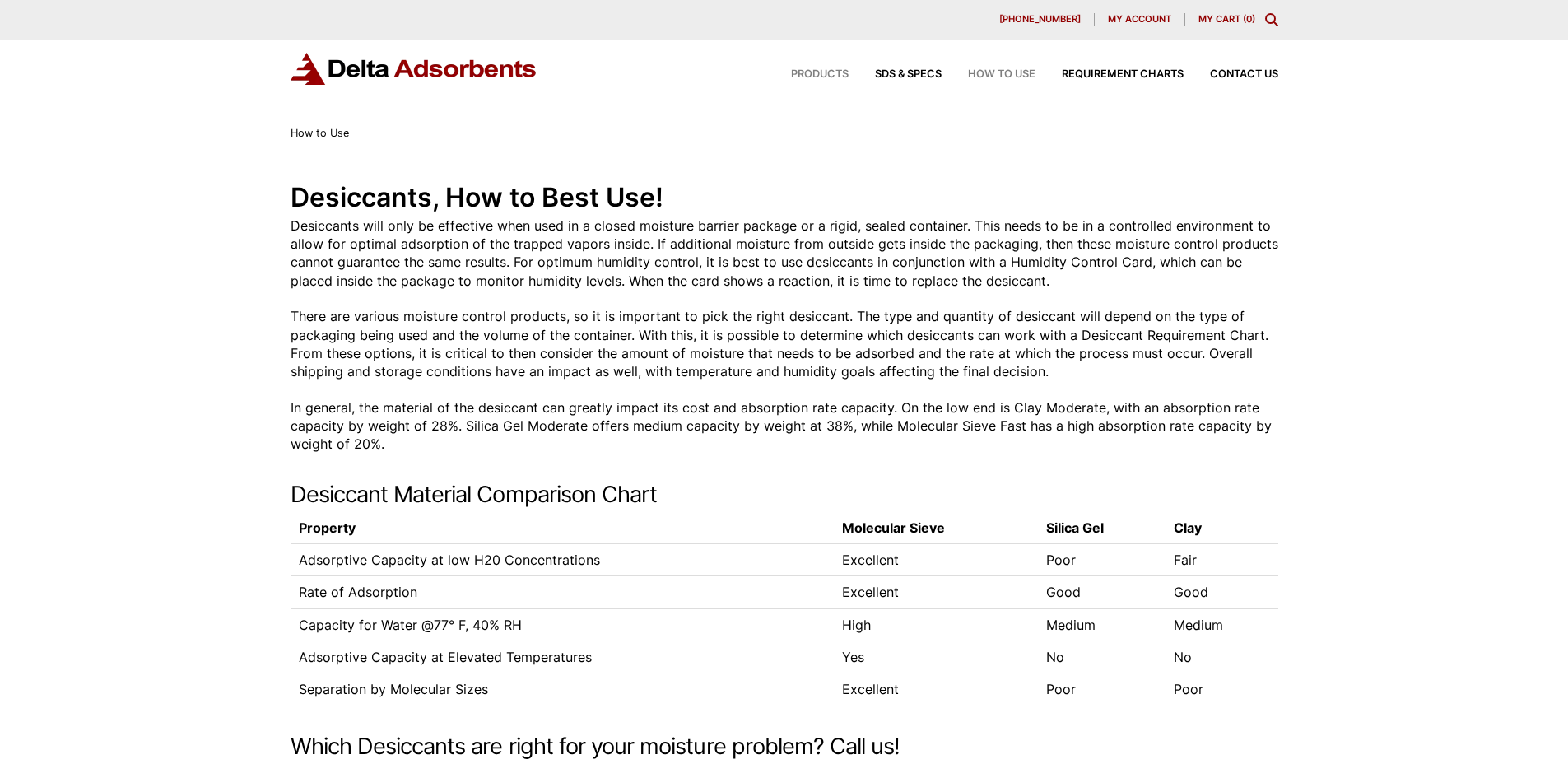
click at [803, 72] on span "Products" at bounding box center [820, 74] width 57 height 11
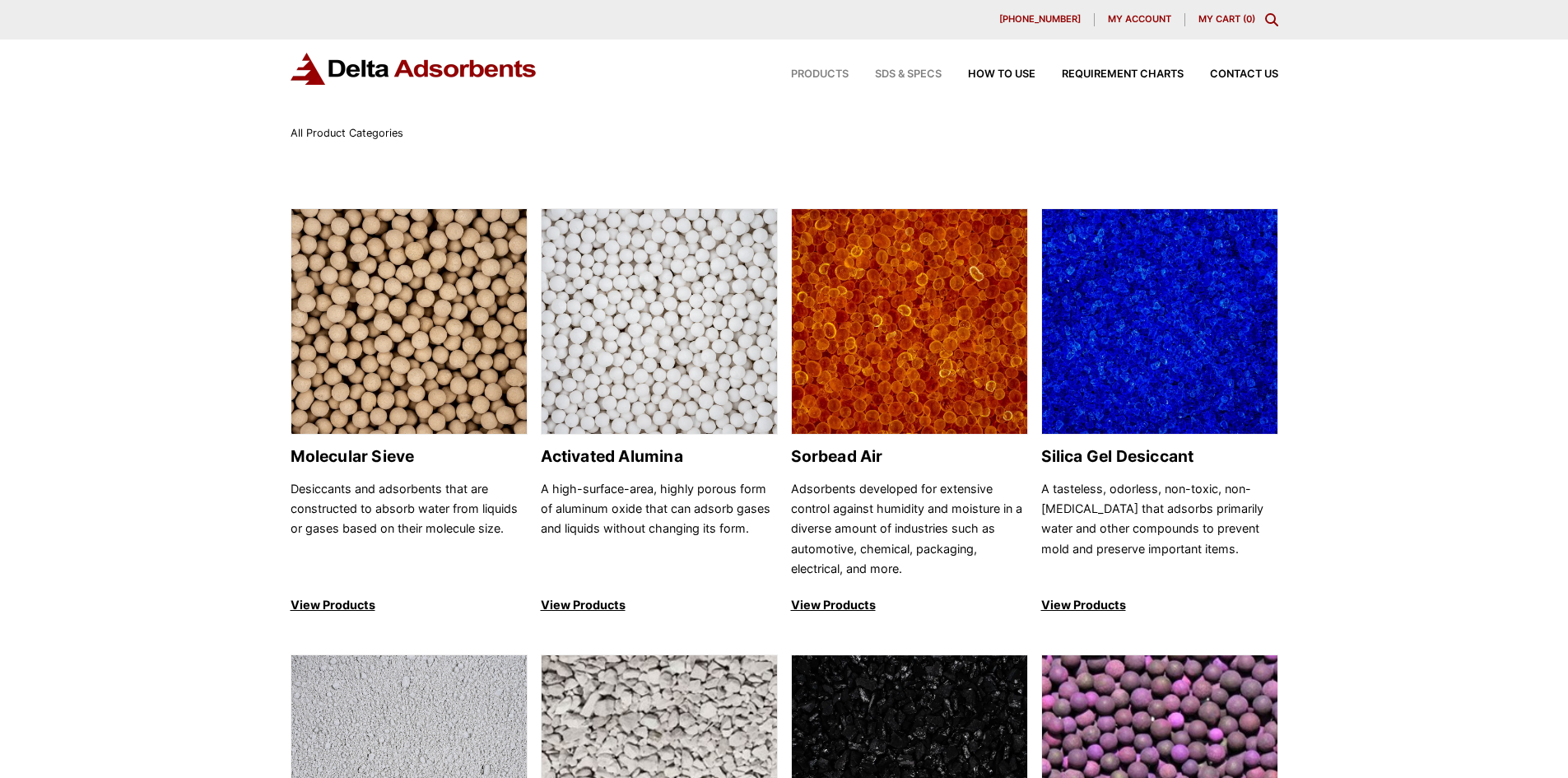
click at [903, 77] on span "SDS & SPECS" at bounding box center [908, 74] width 67 height 11
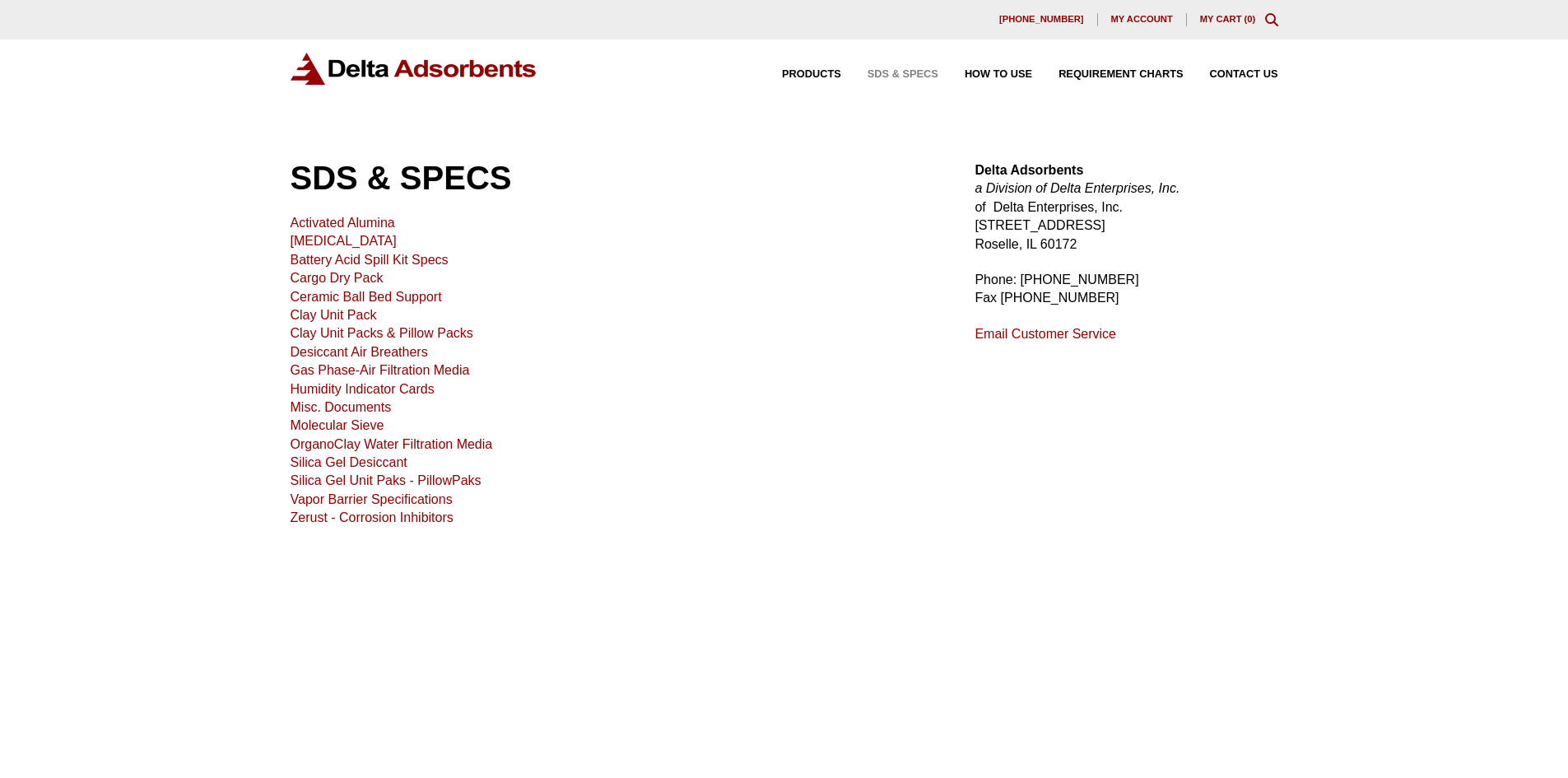
click at [371, 428] on link "Molecular Sieve" at bounding box center [337, 425] width 94 height 14
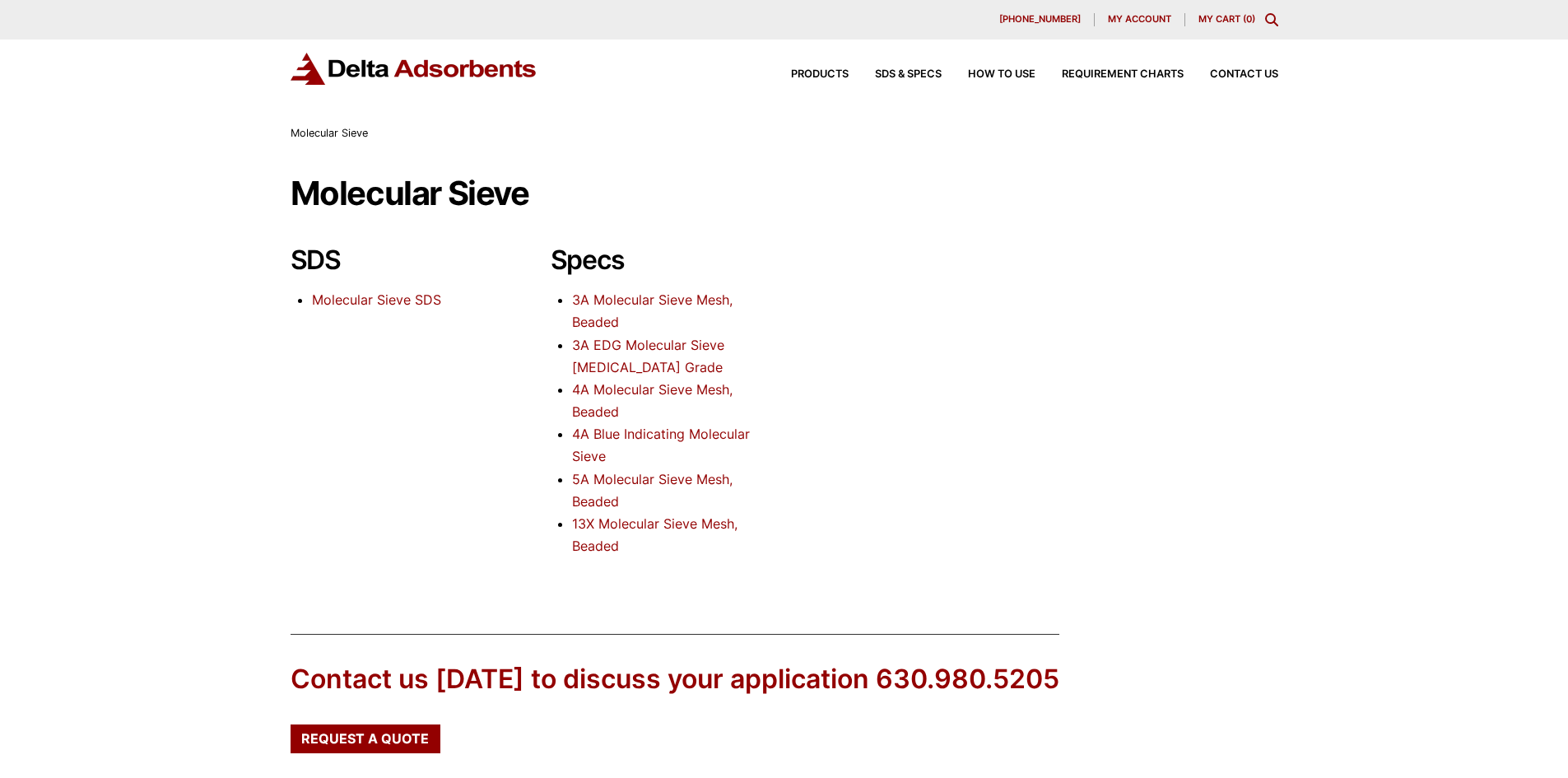
click at [592, 521] on link "13X Molecular Sieve Mesh, Beaded" at bounding box center [655, 535] width 166 height 38
click at [608, 505] on link "5A Molecular Sieve Mesh, Beaded" at bounding box center [652, 490] width 161 height 38
click at [588, 517] on link "13X Molecular Sieve Mesh, Beaded" at bounding box center [655, 535] width 166 height 38
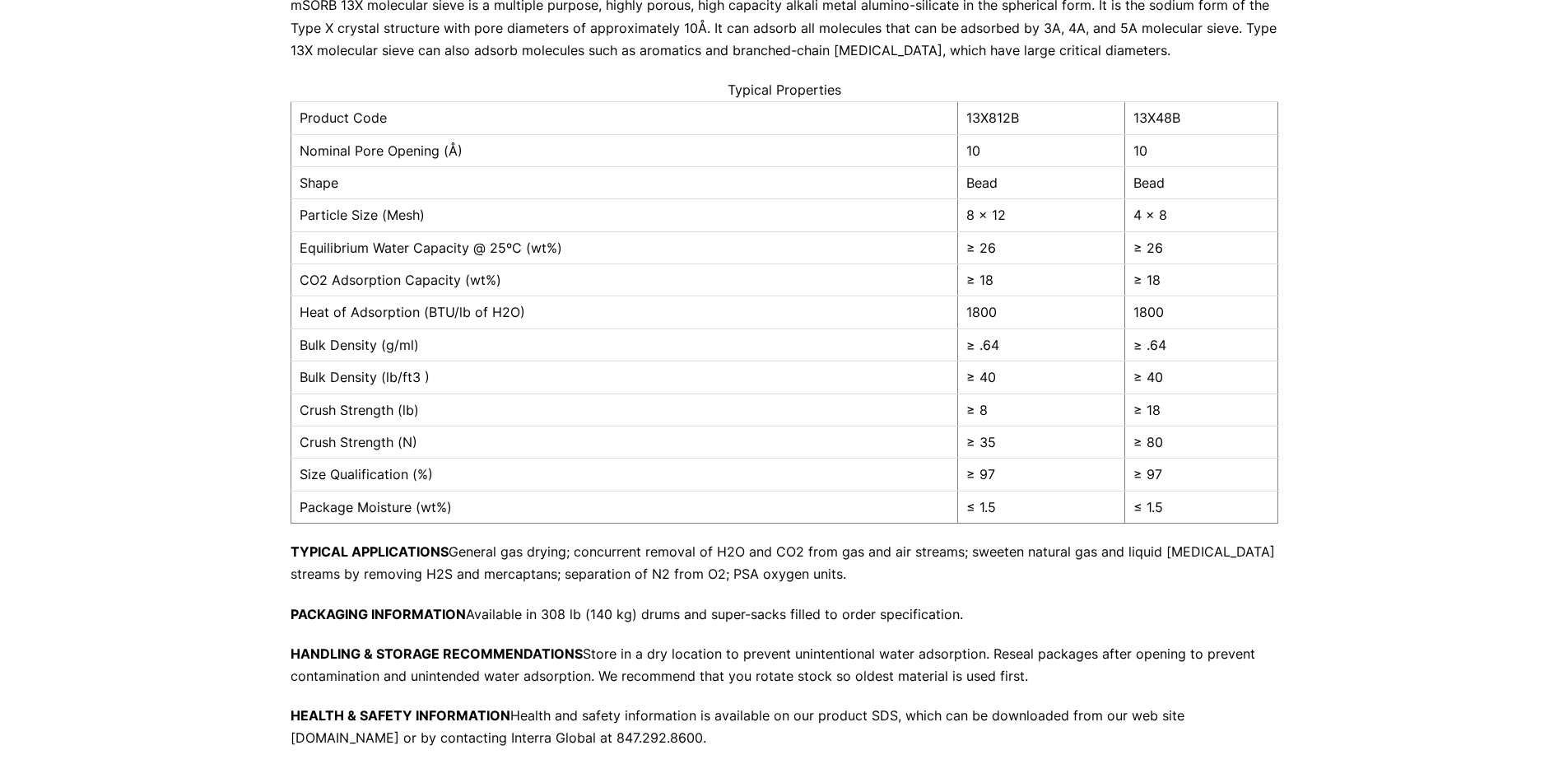
scroll to position [329, 0]
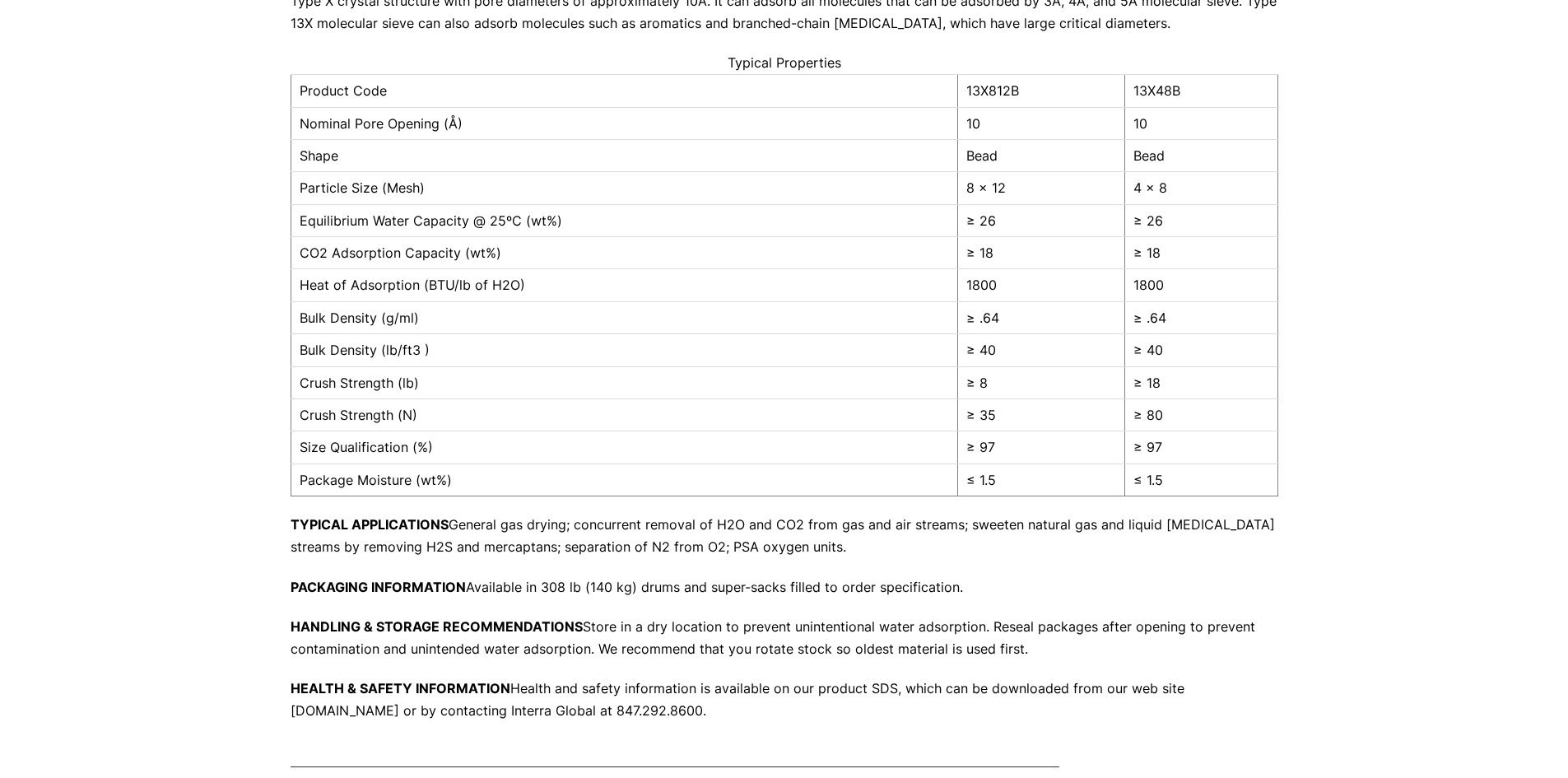
drag, startPoint x: 237, startPoint y: 431, endPoint x: 244, endPoint y: 427, distance: 8.1
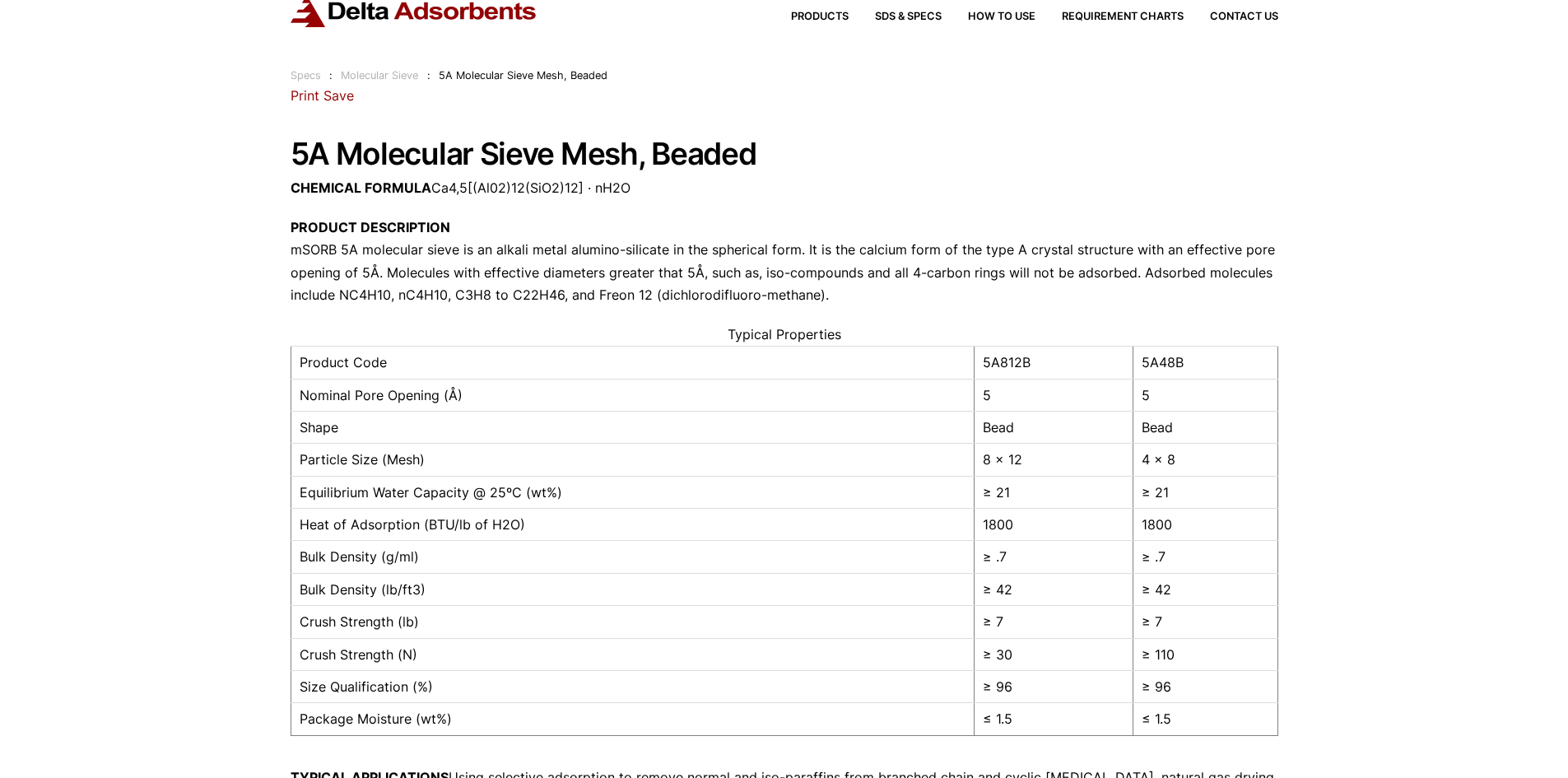
scroll to position [82, 0]
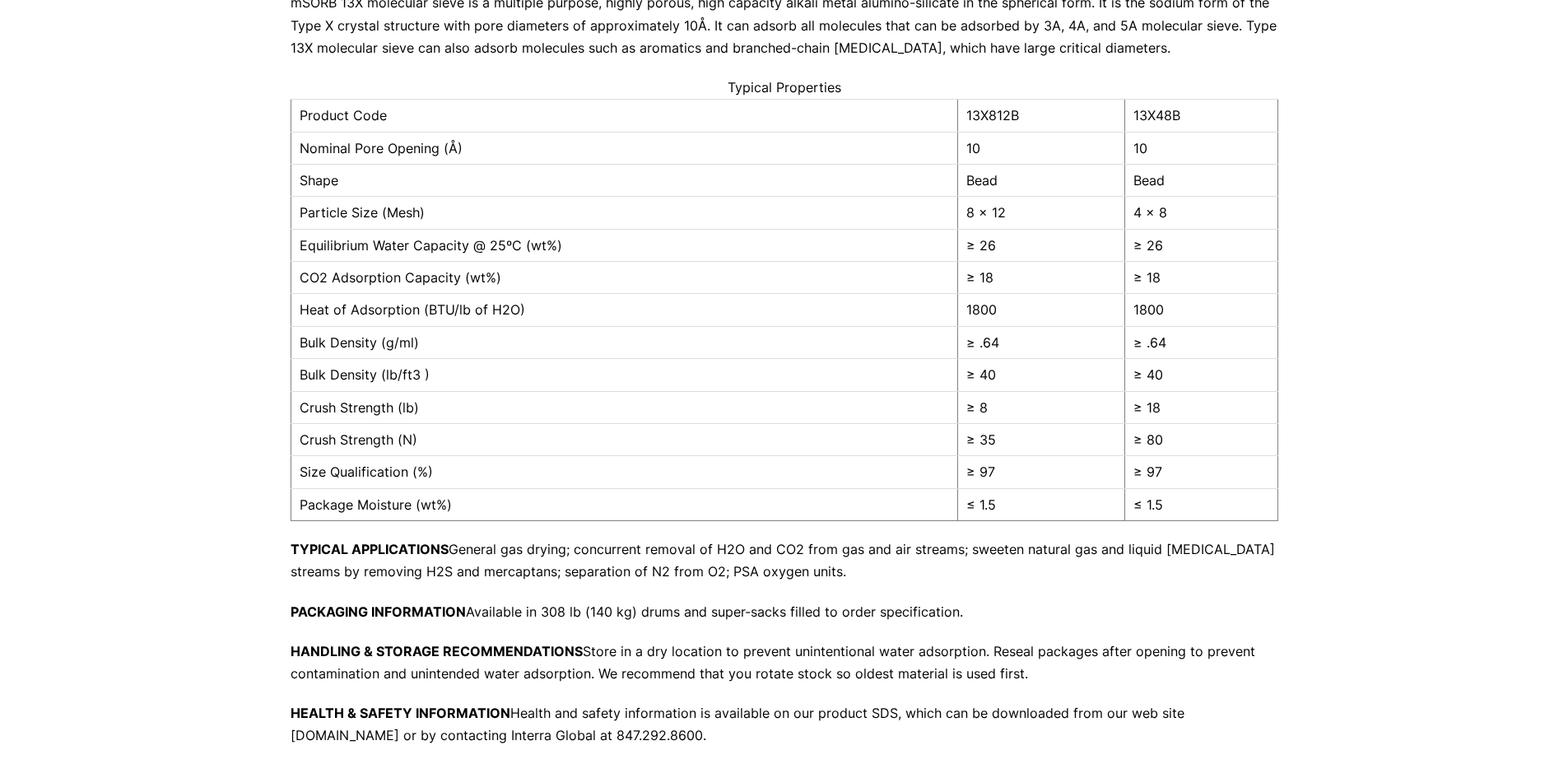
scroll to position [329, 0]
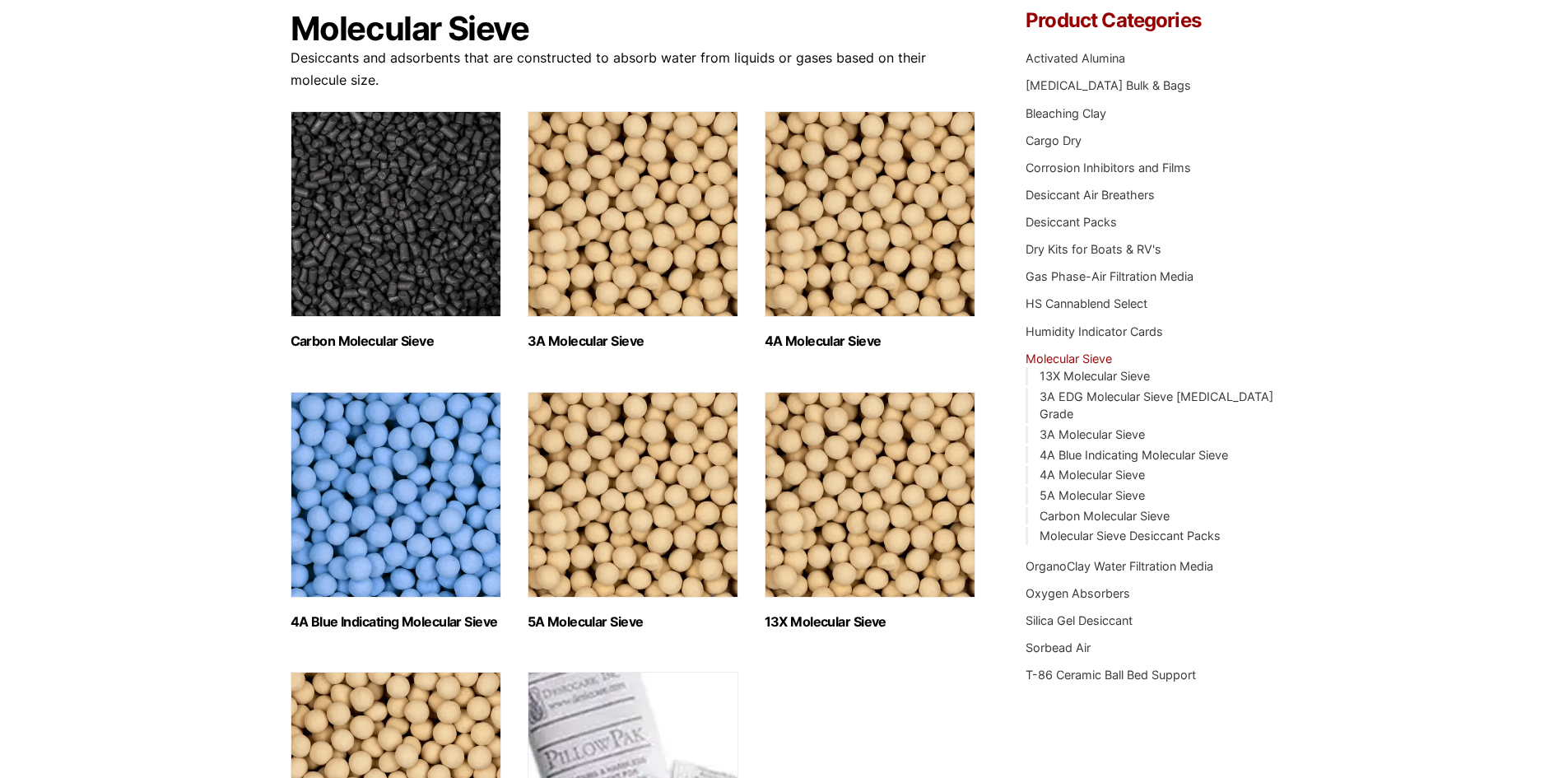
click at [897, 507] on img "Visit product category 13X Molecular Sieve" at bounding box center [870, 494] width 211 height 206
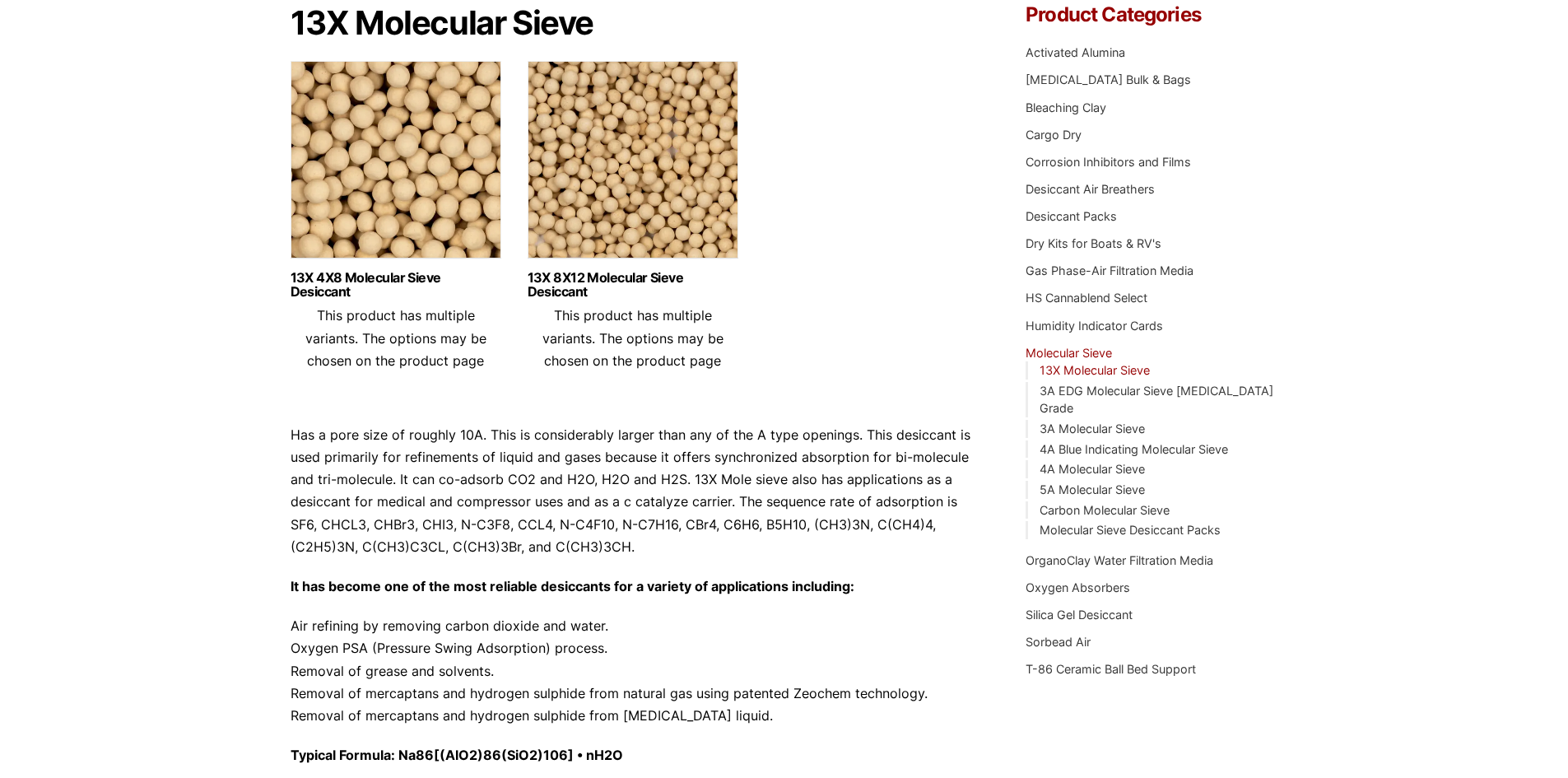
scroll to position [82, 0]
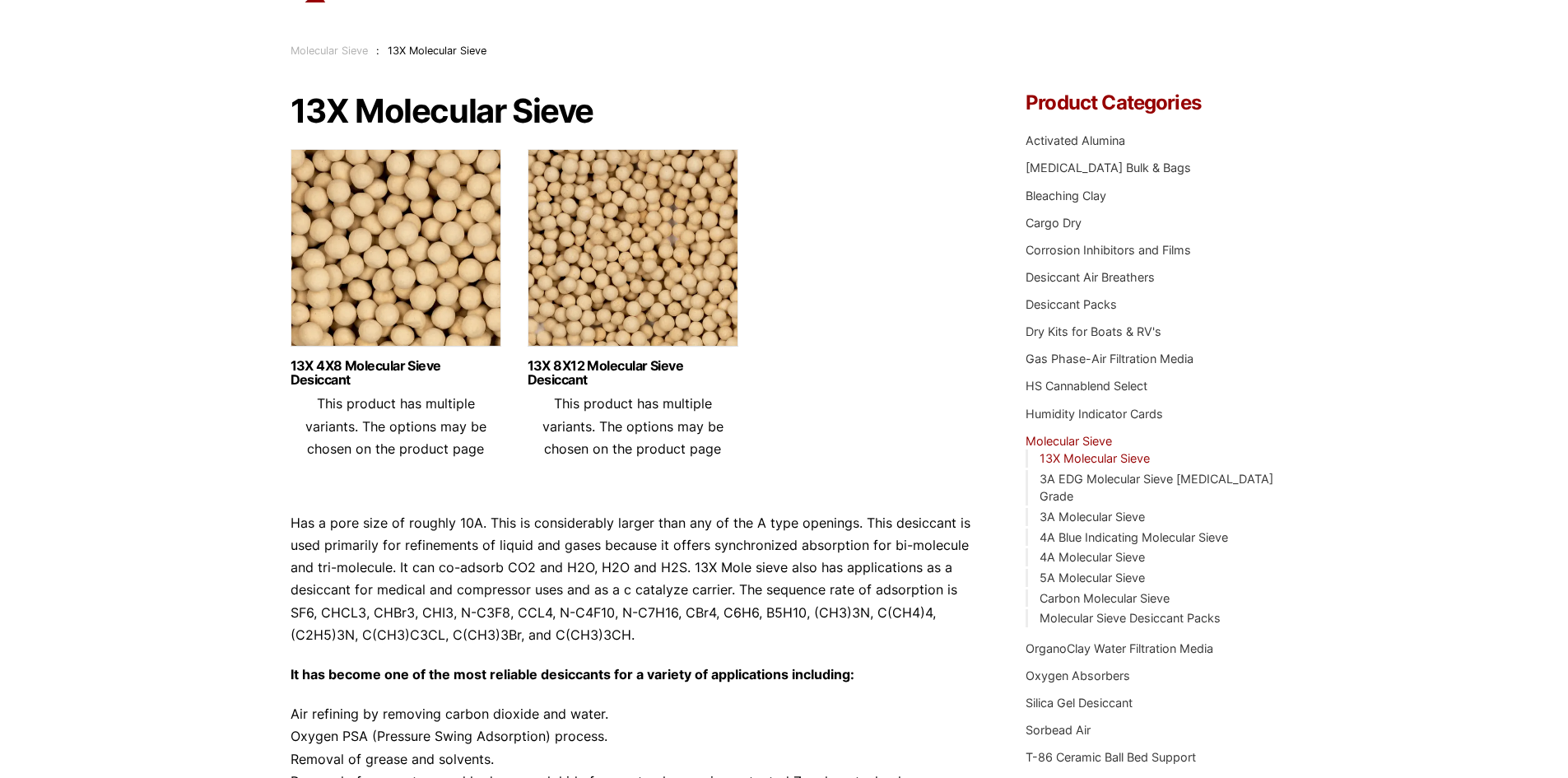
click at [385, 244] on img at bounding box center [396, 252] width 211 height 206
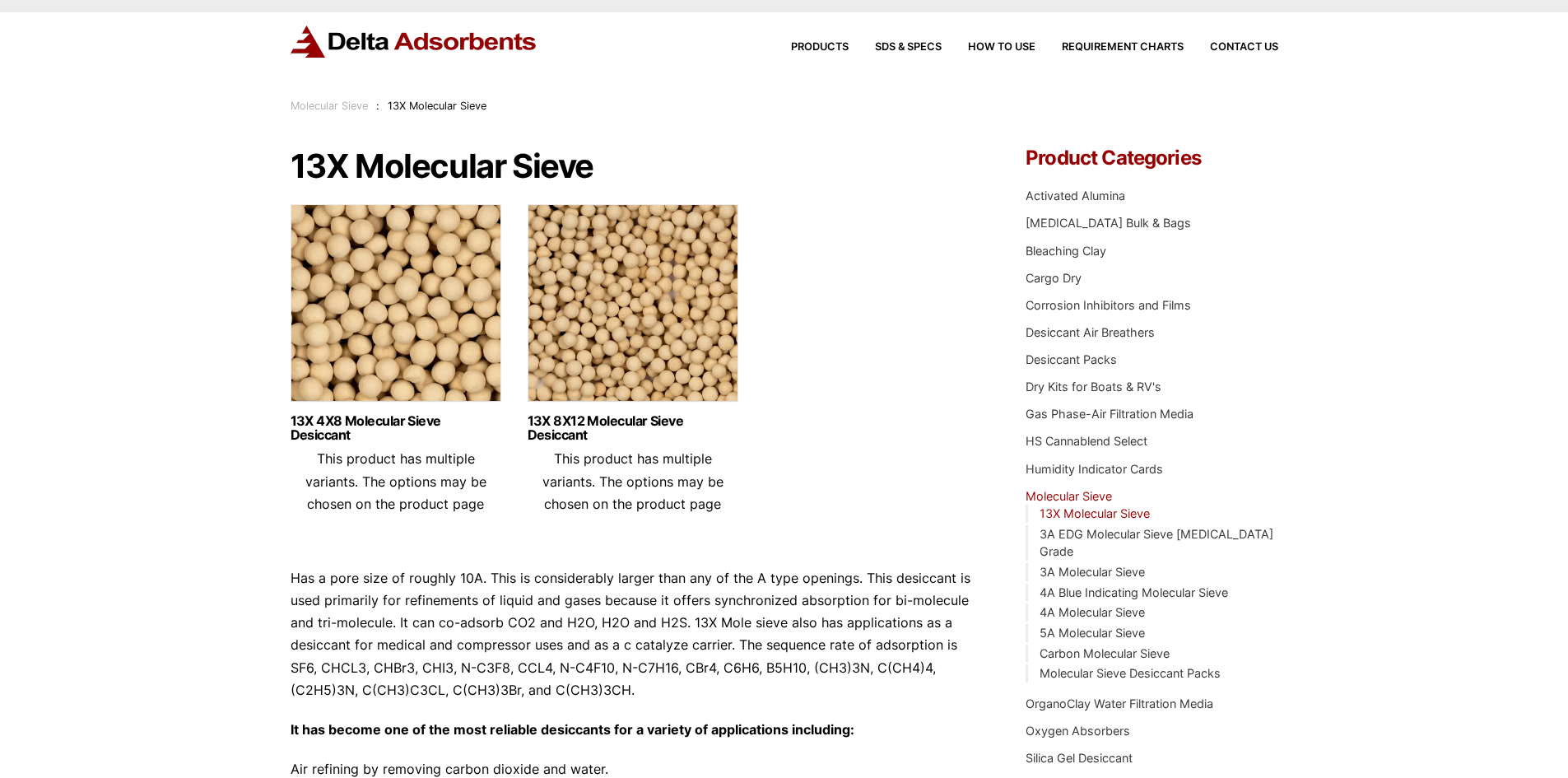
scroll to position [0, 0]
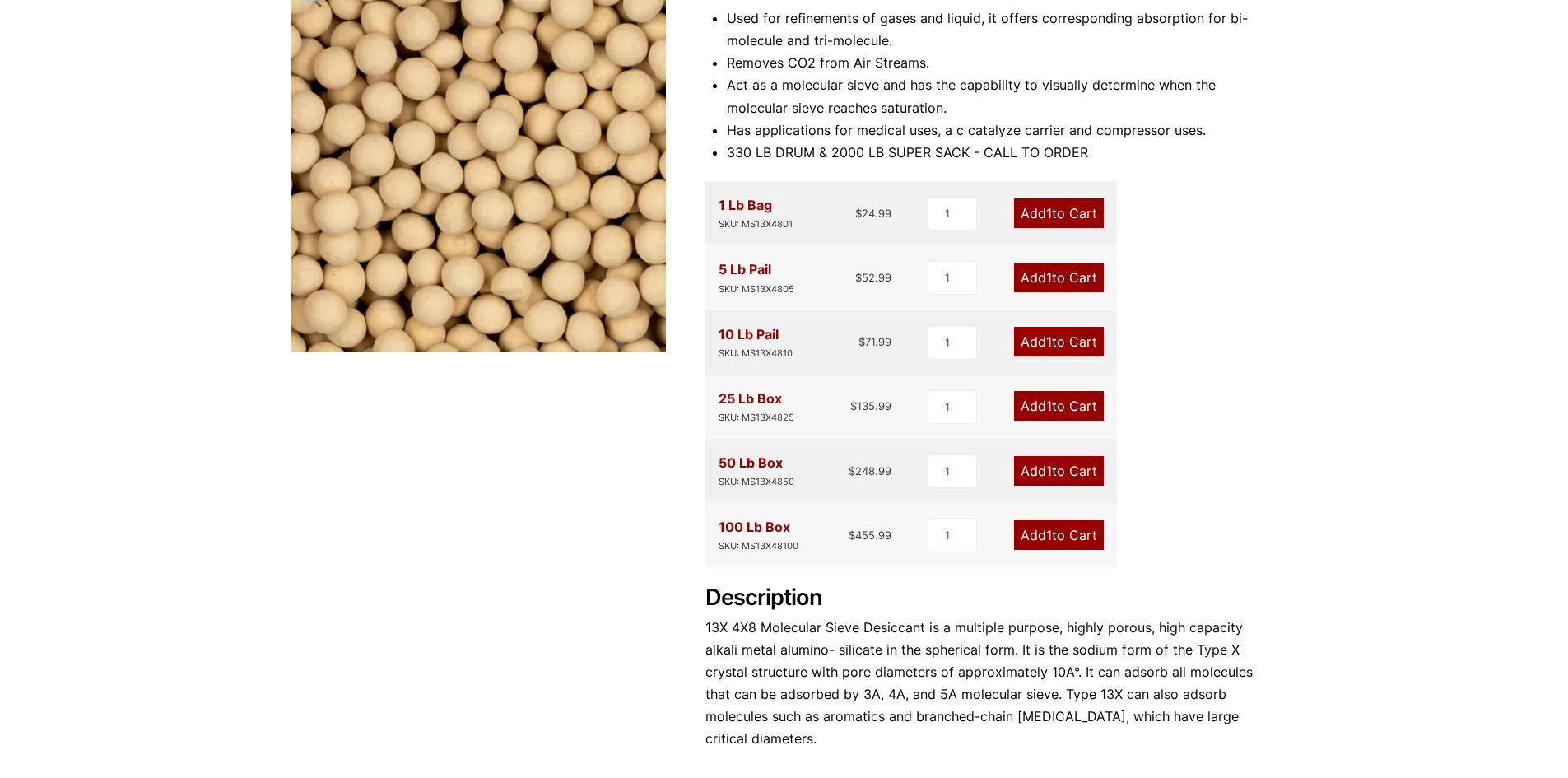
scroll to position [329, 0]
